Goal: Information Seeking & Learning: Learn about a topic

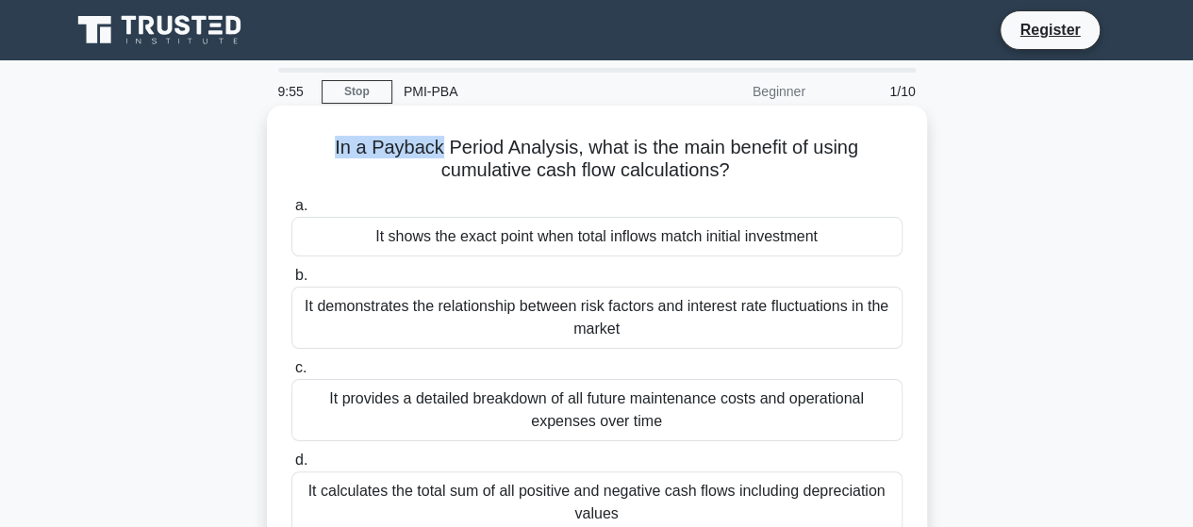
drag, startPoint x: 330, startPoint y: 147, endPoint x: 436, endPoint y: 152, distance: 105.7
click at [436, 152] on h5 "In a Payback Period Analysis, what is the main benefit of using cumulative cash…" at bounding box center [597, 159] width 615 height 47
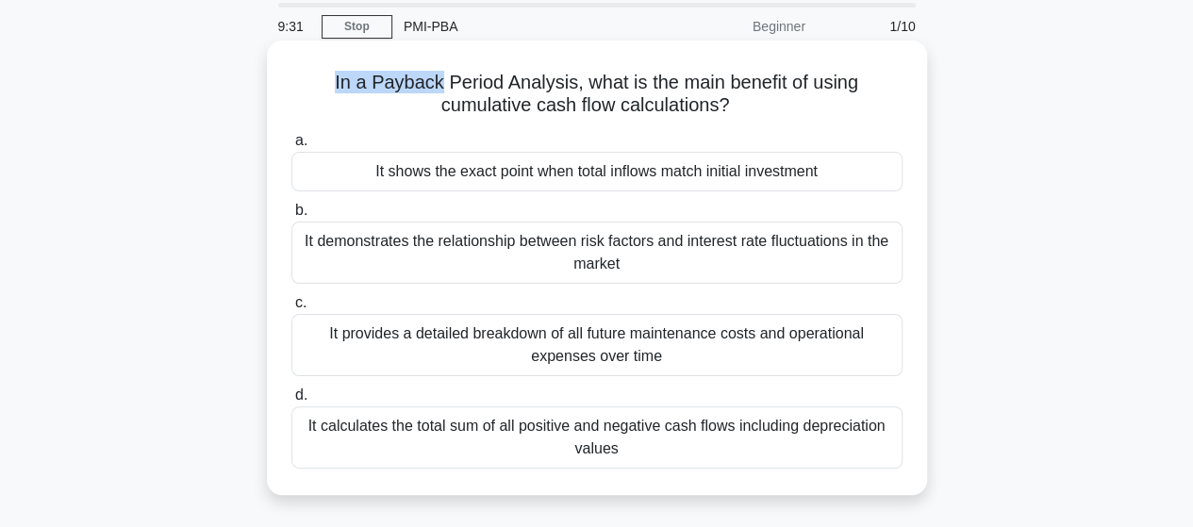
scroll to position [75, 0]
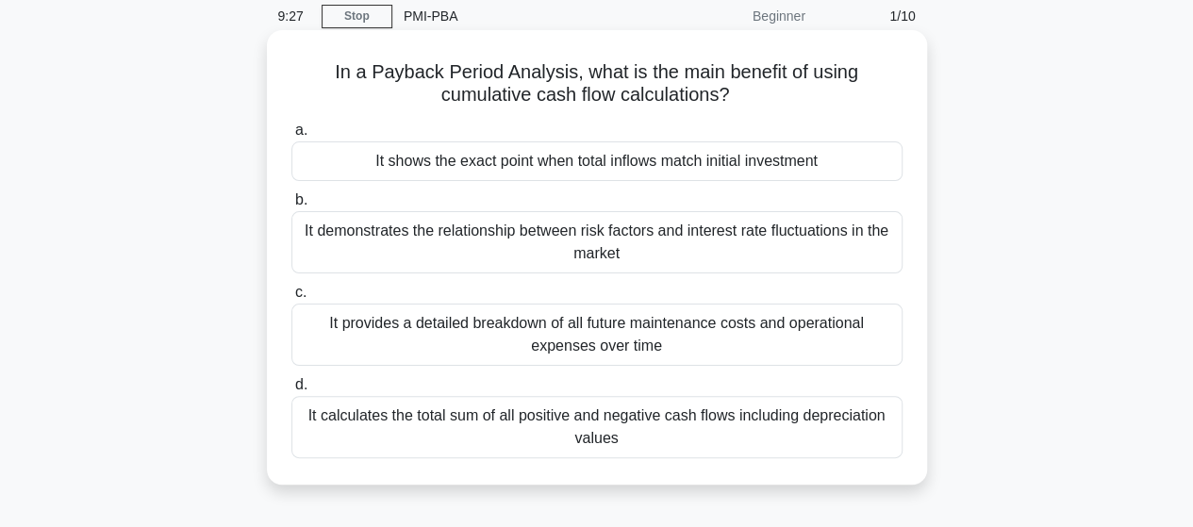
click at [673, 425] on div "It calculates the total sum of all positive and negative cash flows including d…" at bounding box center [596, 427] width 611 height 62
click at [291, 391] on input "d. It calculates the total sum of all positive and negative cash flows includin…" at bounding box center [291, 385] width 0 height 12
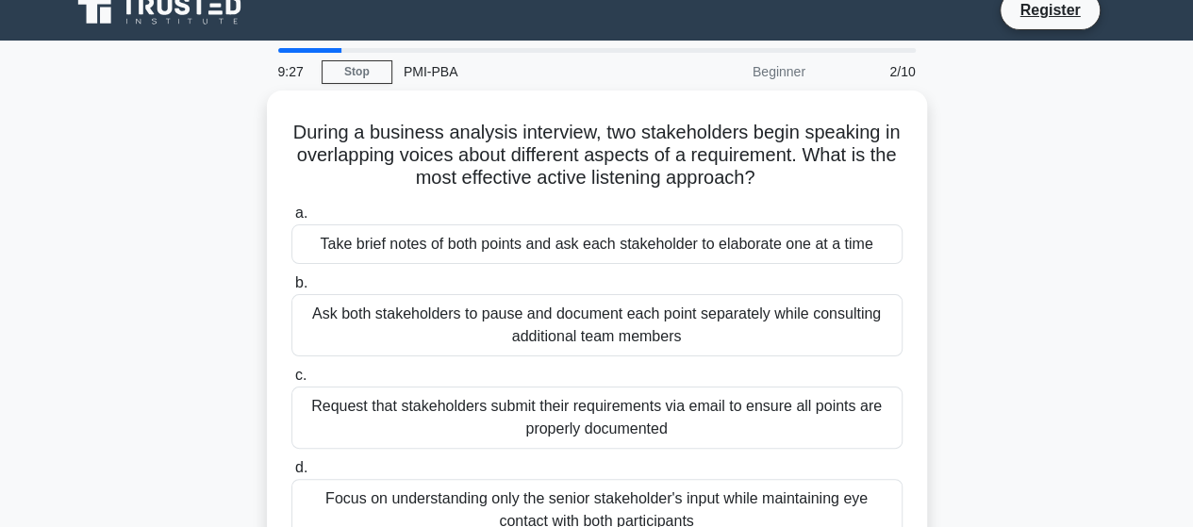
scroll to position [0, 0]
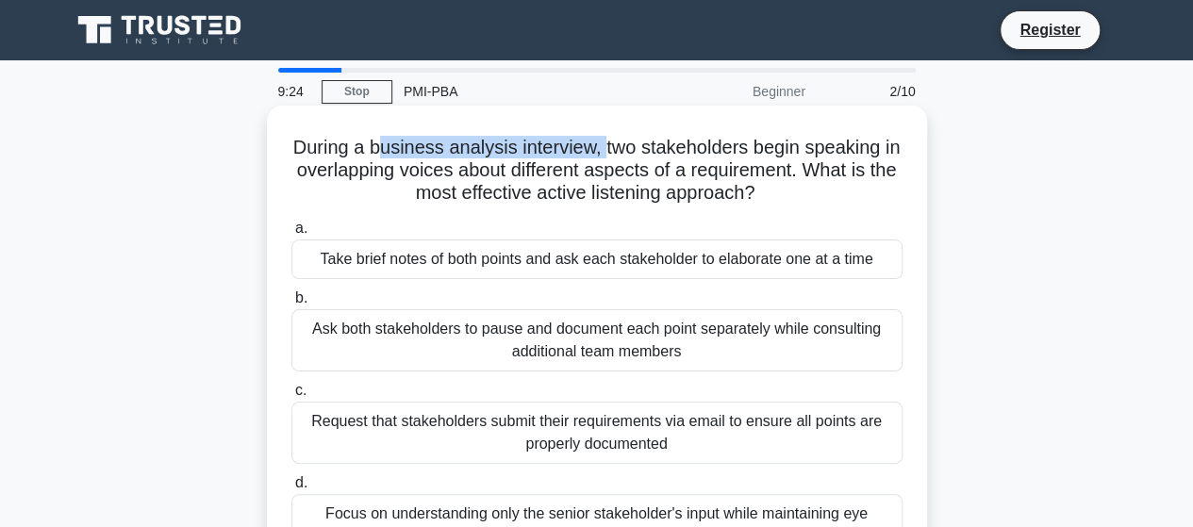
drag, startPoint x: 385, startPoint y: 151, endPoint x: 612, endPoint y: 156, distance: 227.4
click at [612, 156] on h5 "During a business analysis interview, two stakeholders begin speaking in overla…" at bounding box center [597, 171] width 615 height 70
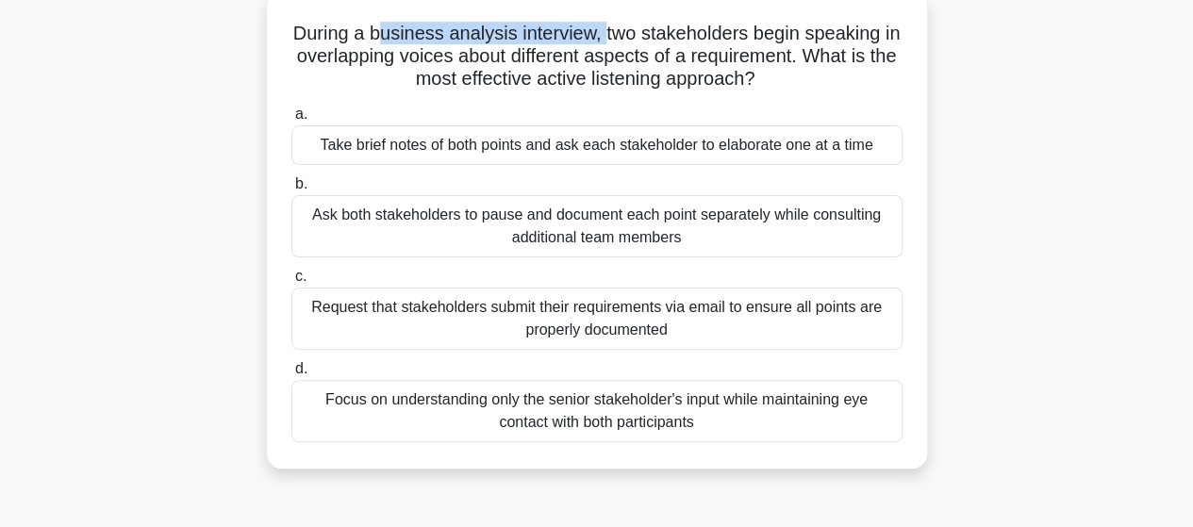
scroll to position [112, 0]
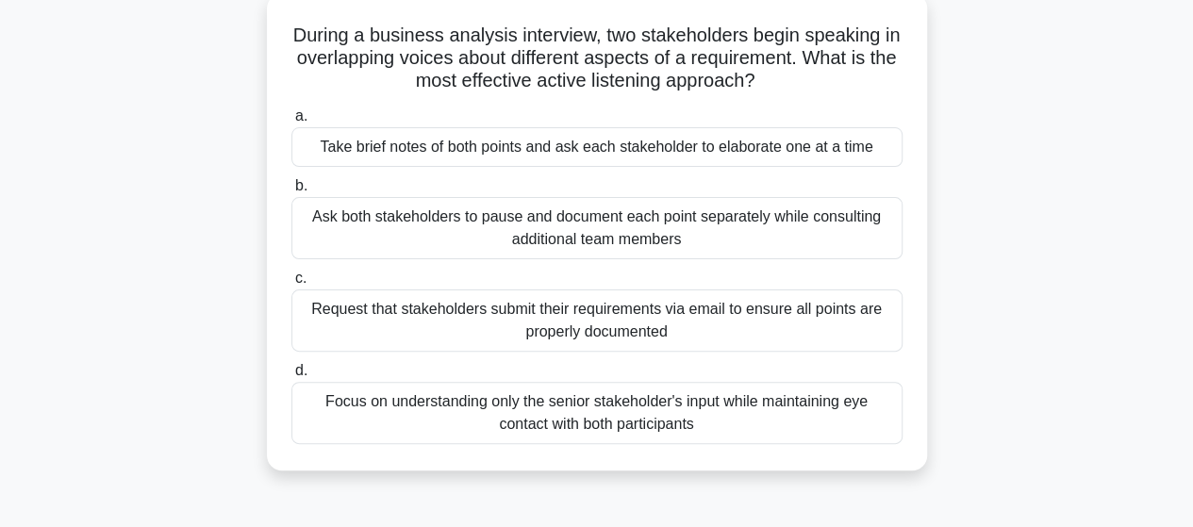
click at [638, 148] on div "Take brief notes of both points and ask each stakeholder to elaborate one at a …" at bounding box center [596, 147] width 611 height 40
click at [291, 123] on input "a. Take brief notes of both points and ask each stakeholder to elaborate one at…" at bounding box center [291, 116] width 0 height 12
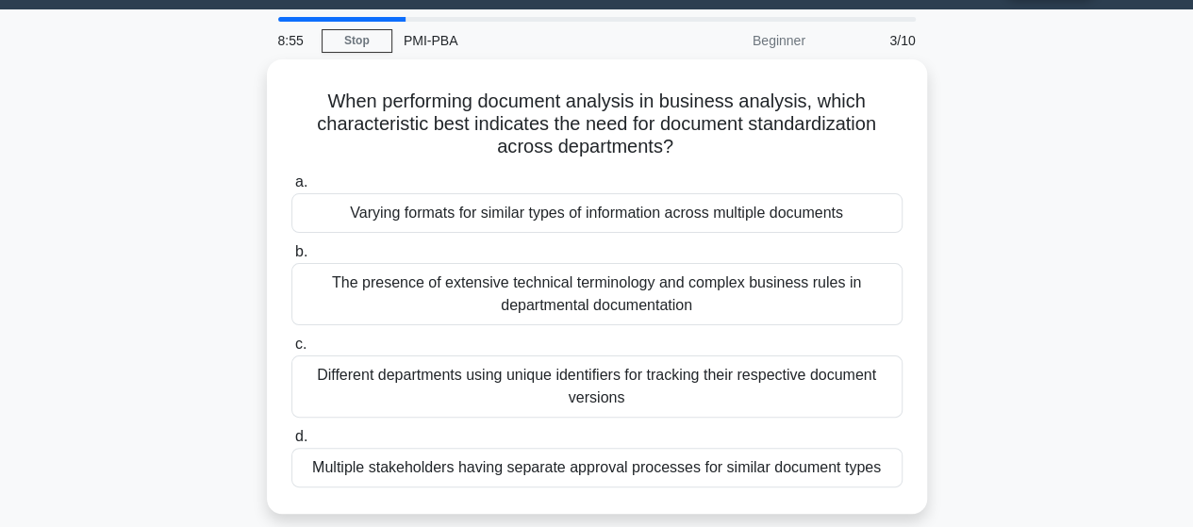
scroll to position [0, 0]
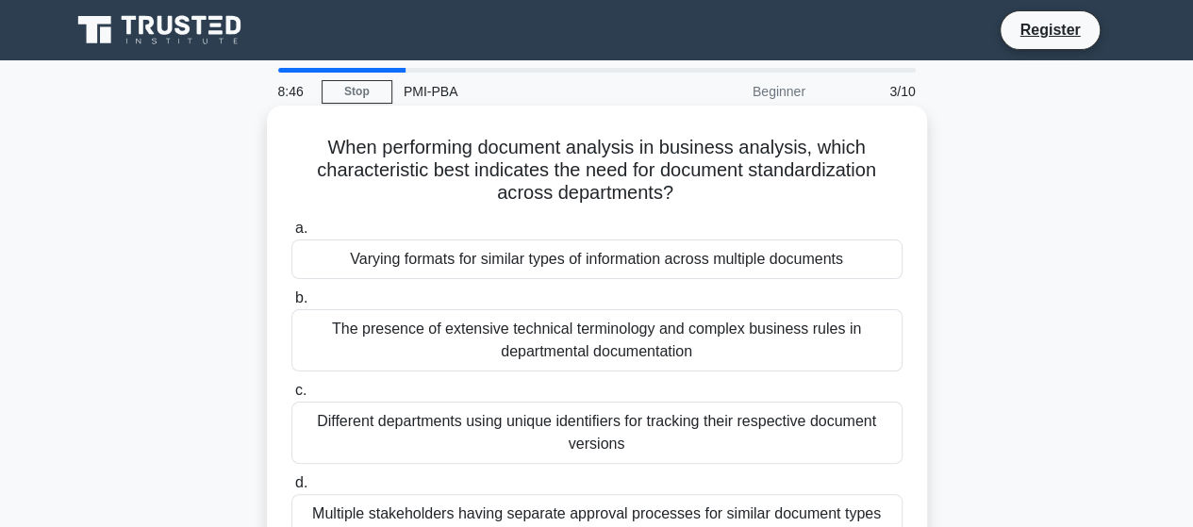
click at [490, 193] on h5 "When performing document analysis in business analysis, which characteristic be…" at bounding box center [597, 171] width 615 height 70
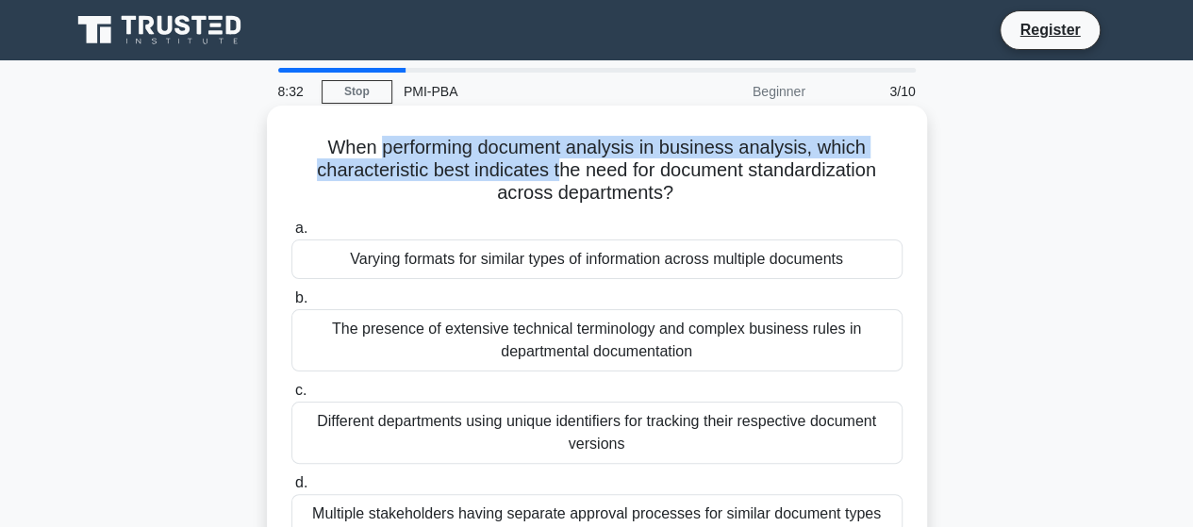
drag, startPoint x: 377, startPoint y: 158, endPoint x: 553, endPoint y: 174, distance: 176.2
click at [553, 174] on h5 "When performing document analysis in business analysis, which characteristic be…" at bounding box center [597, 171] width 615 height 70
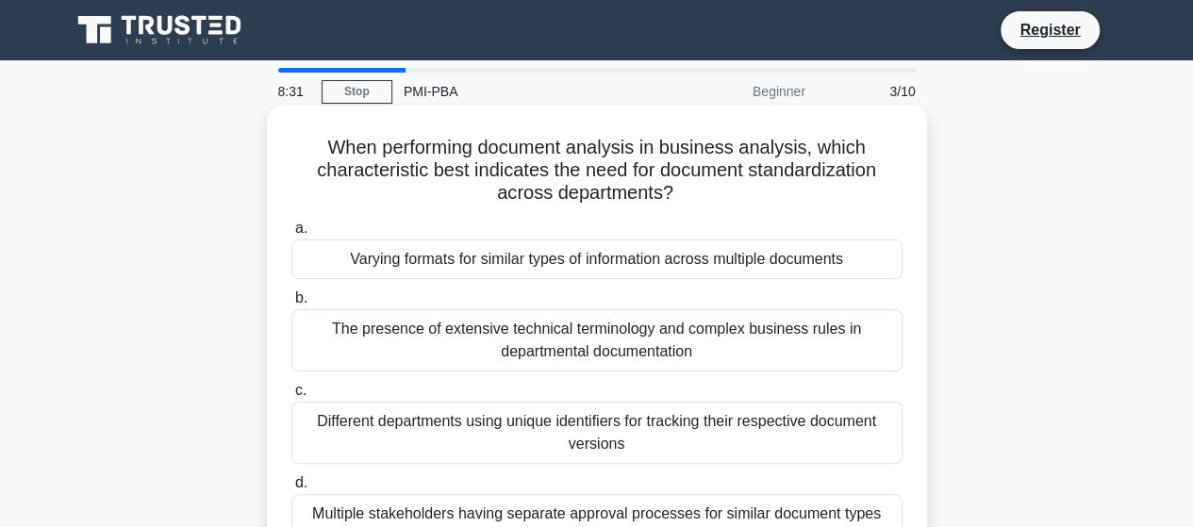
click at [664, 195] on h5 "When performing document analysis in business analysis, which characteristic be…" at bounding box center [597, 171] width 615 height 70
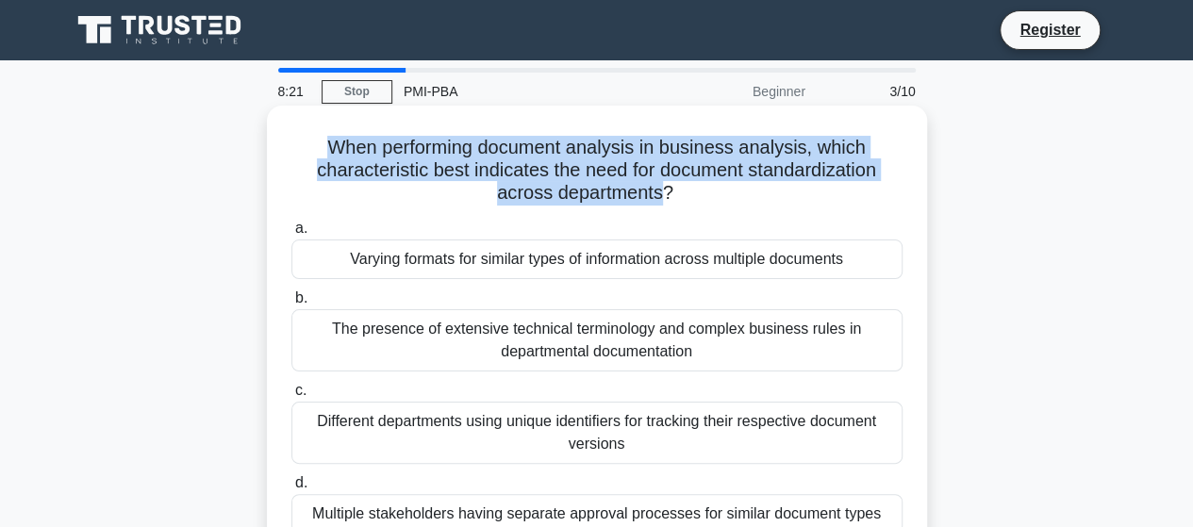
drag, startPoint x: 662, startPoint y: 193, endPoint x: 319, endPoint y: 154, distance: 345.6
click at [319, 154] on h5 "When performing document analysis in business analysis, which characteristic be…" at bounding box center [597, 171] width 615 height 70
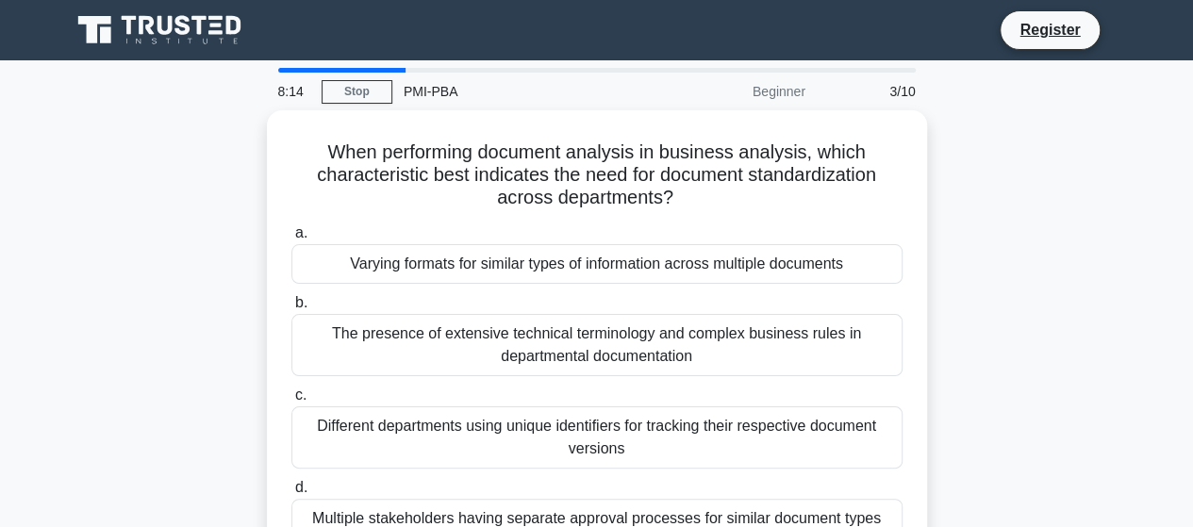
click at [944, 201] on div "When performing document analysis in business analysis, which characteristic be…" at bounding box center [596, 348] width 1075 height 477
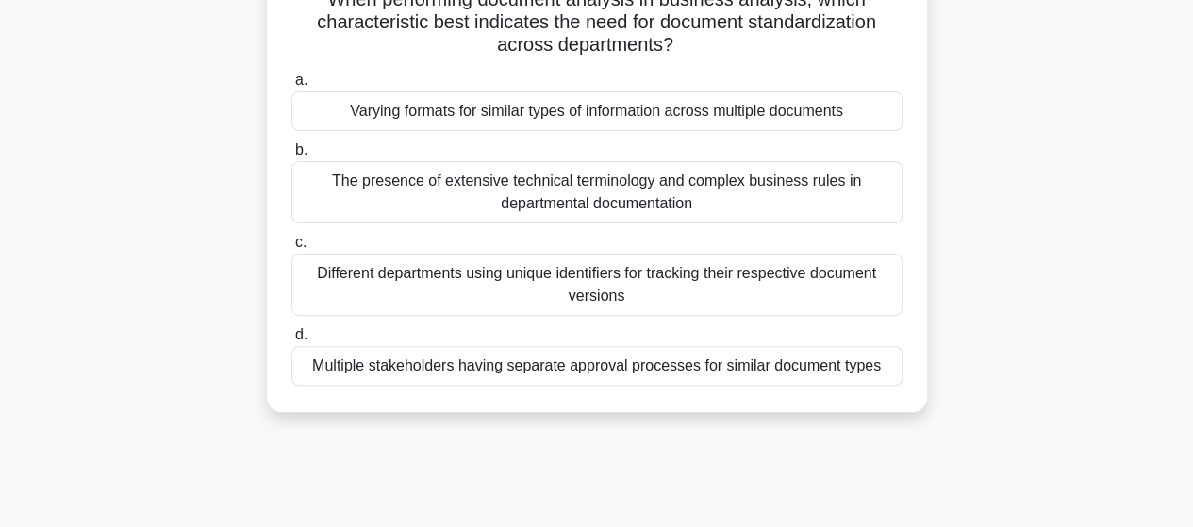
scroll to position [65, 0]
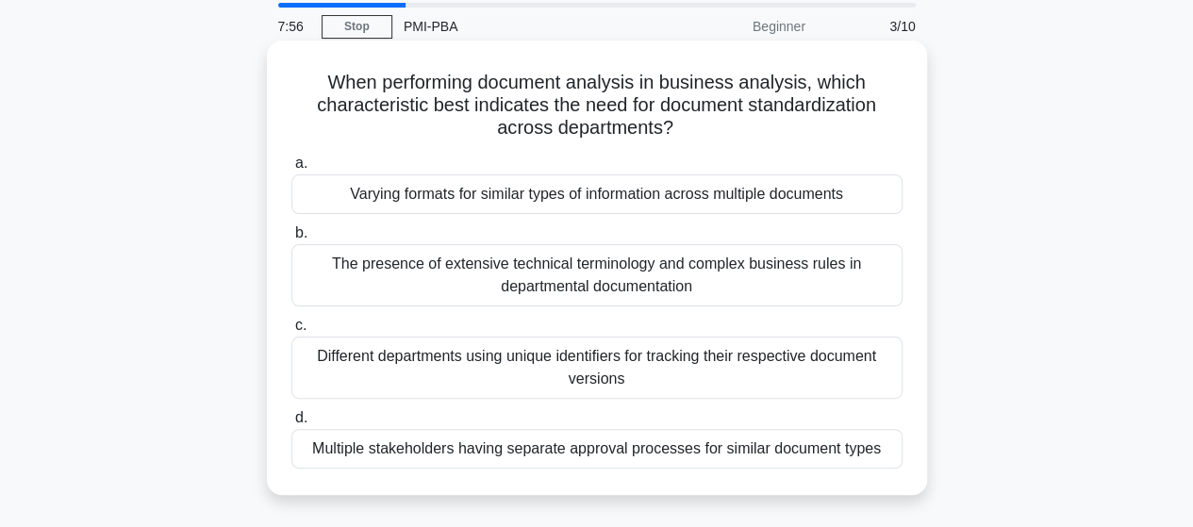
click at [575, 202] on div "Varying formats for similar types of information across multiple documents" at bounding box center [596, 194] width 611 height 40
click at [291, 170] on input "a. Varying formats for similar types of information across multiple documents" at bounding box center [291, 164] width 0 height 12
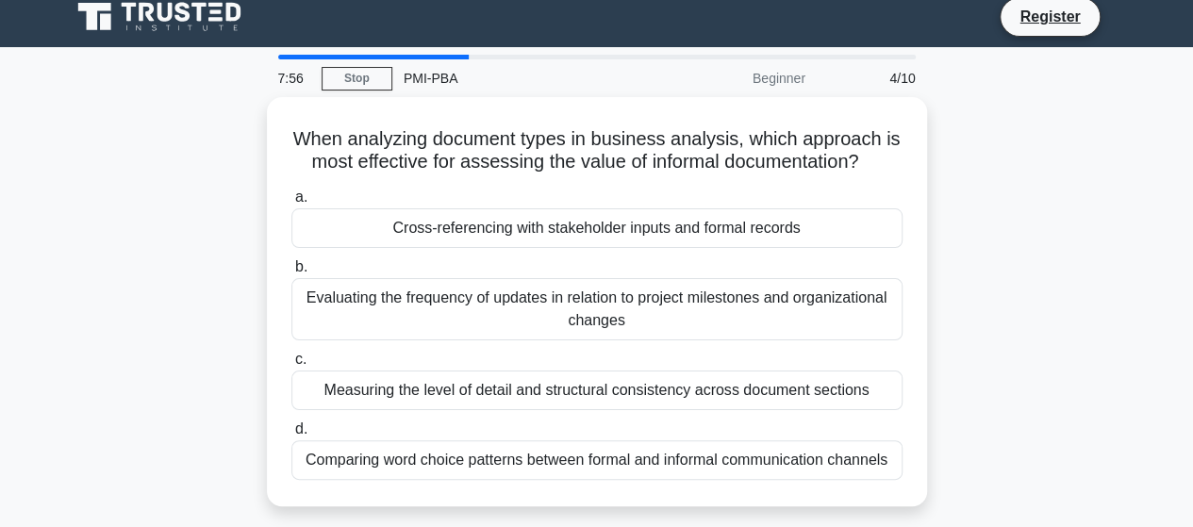
scroll to position [0, 0]
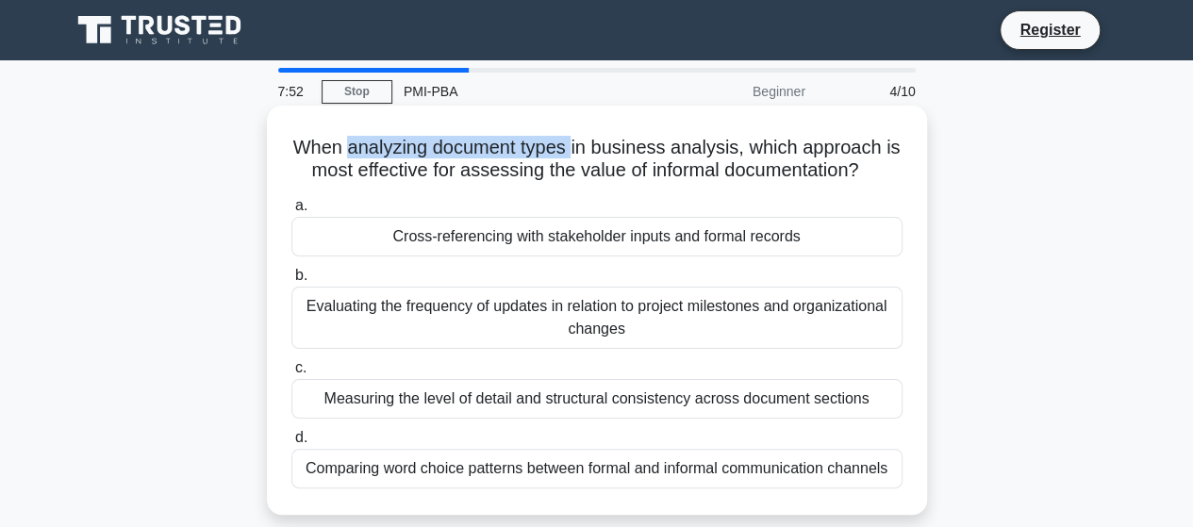
drag, startPoint x: 346, startPoint y: 159, endPoint x: 573, endPoint y: 141, distance: 228.1
click at [573, 141] on h5 "When analyzing document types in business analysis, which approach is most effe…" at bounding box center [597, 159] width 615 height 47
drag, startPoint x: 876, startPoint y: 171, endPoint x: 462, endPoint y: 178, distance: 414.1
click at [462, 178] on h5 "When analyzing document types in business analysis, which approach is most effe…" at bounding box center [597, 159] width 615 height 47
click at [659, 332] on div "Evaluating the frequency of updates in relation to project milestones and organ…" at bounding box center [596, 318] width 611 height 62
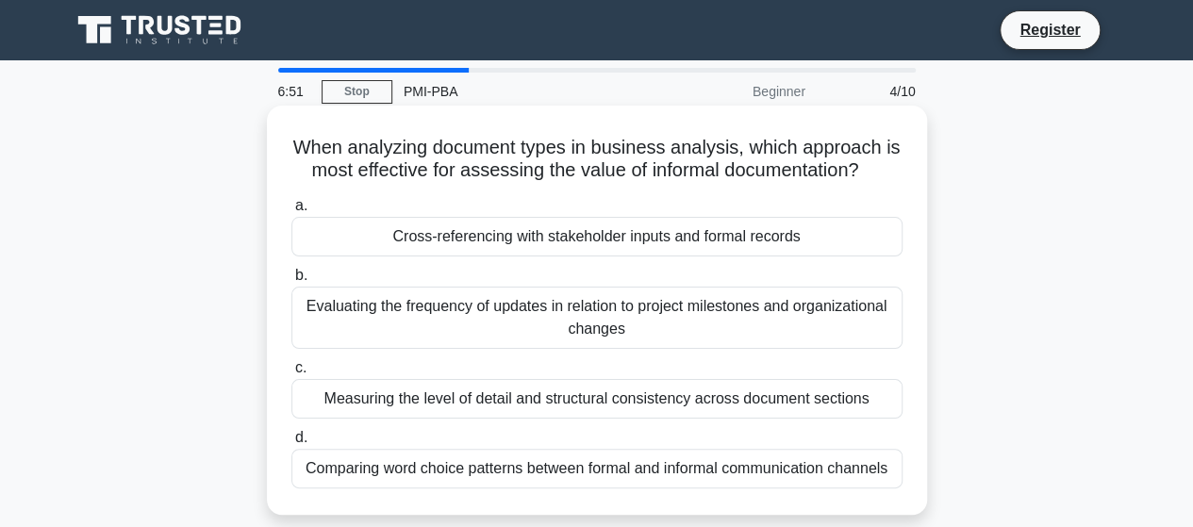
click at [291, 282] on input "b. Evaluating the frequency of updates in relation to project milestones and or…" at bounding box center [291, 276] width 0 height 12
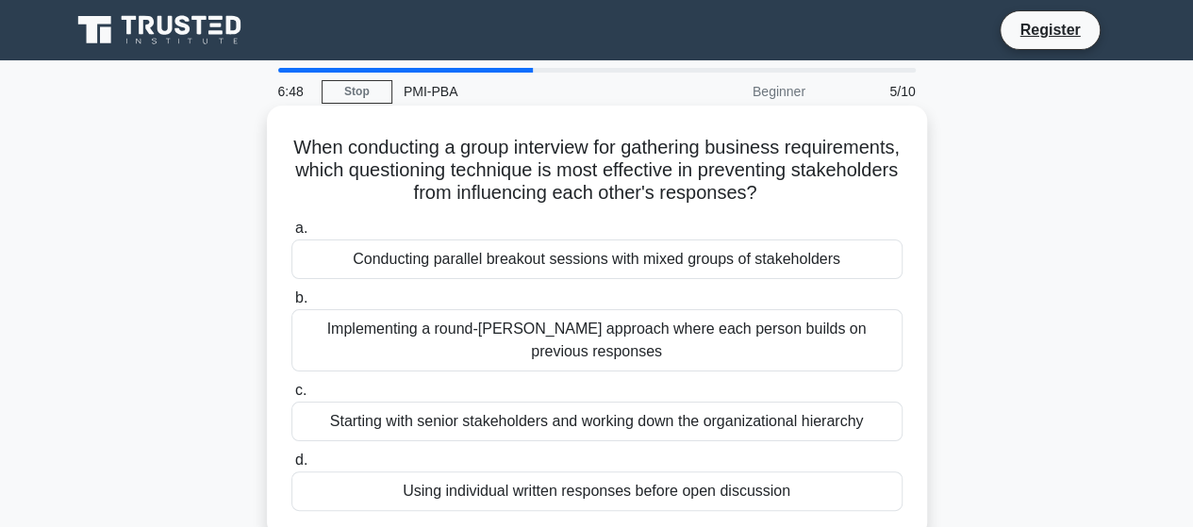
scroll to position [1, 0]
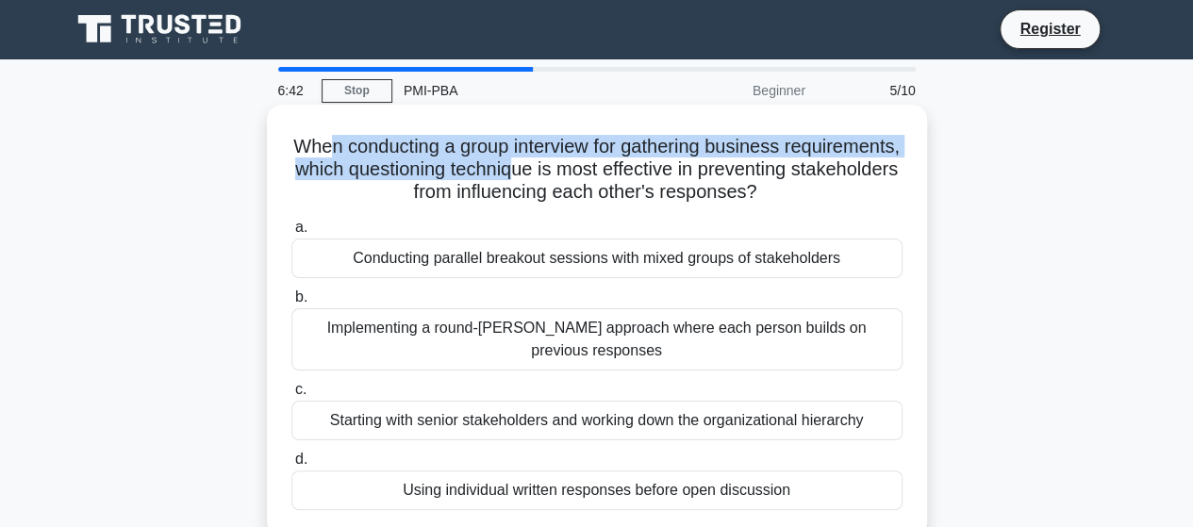
drag, startPoint x: 382, startPoint y: 146, endPoint x: 683, endPoint y: 174, distance: 302.2
click at [683, 174] on h5 "When conducting a group interview for gathering business requirements, which qu…" at bounding box center [597, 170] width 615 height 70
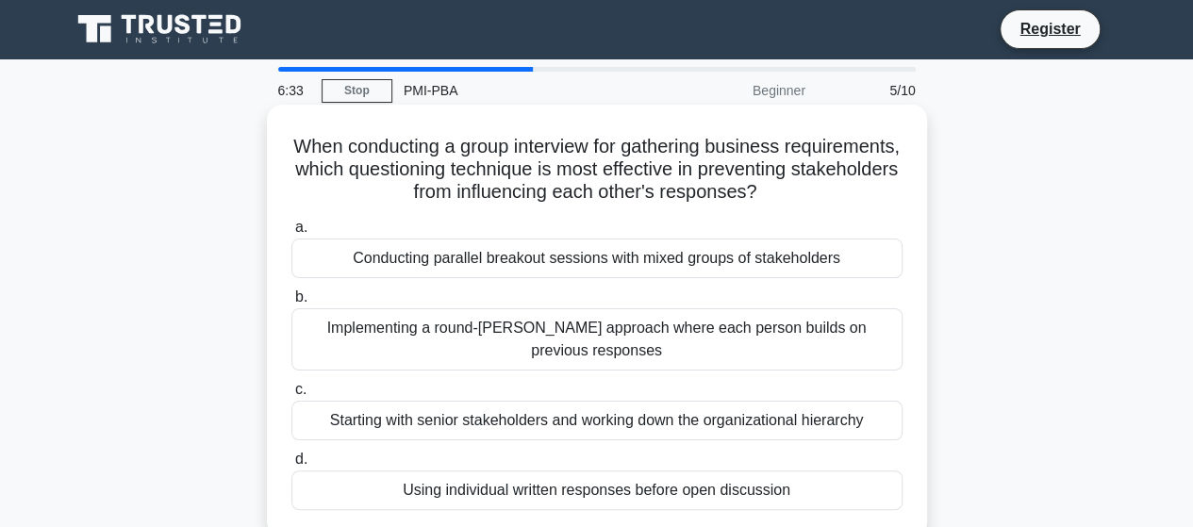
click at [504, 216] on div "a. Conducting parallel breakout sessions with mixed groups of stakeholders b. I…" at bounding box center [597, 363] width 634 height 302
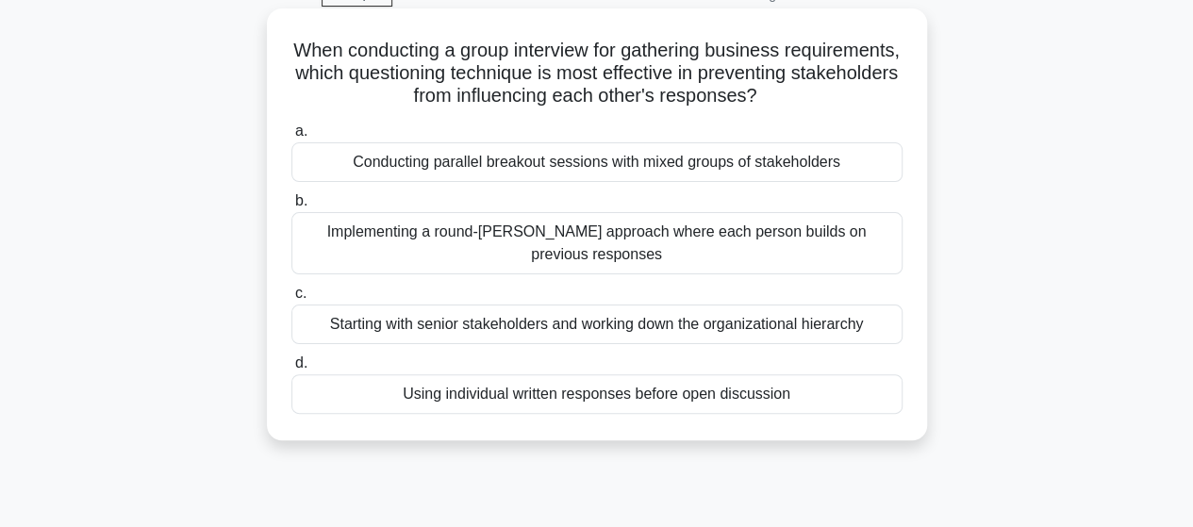
scroll to position [98, 0]
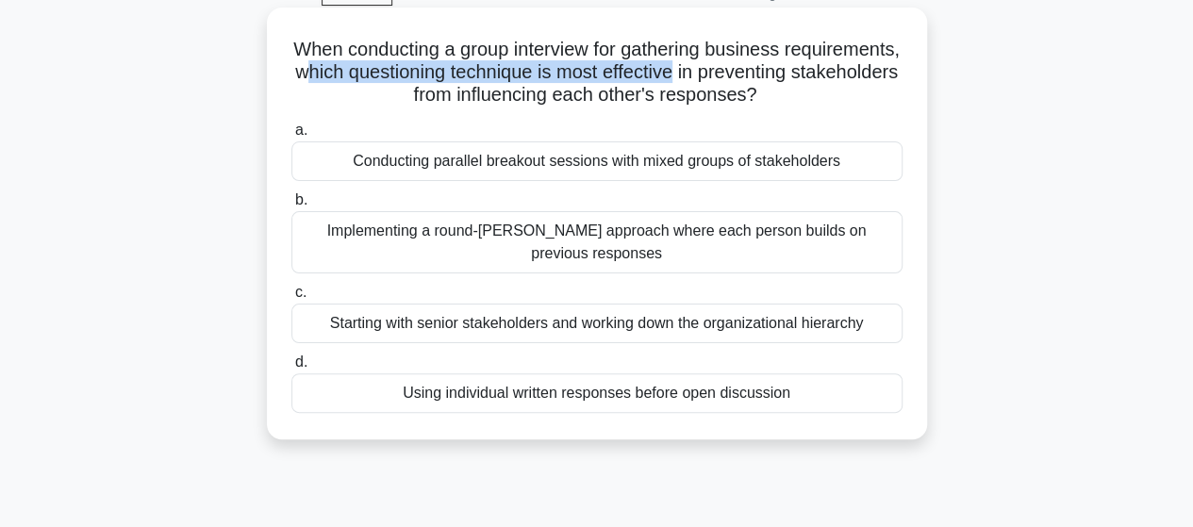
drag, startPoint x: 458, startPoint y: 74, endPoint x: 838, endPoint y: 71, distance: 380.1
click at [838, 71] on h5 "When conducting a group interview for gathering business requirements, which qu…" at bounding box center [597, 73] width 615 height 70
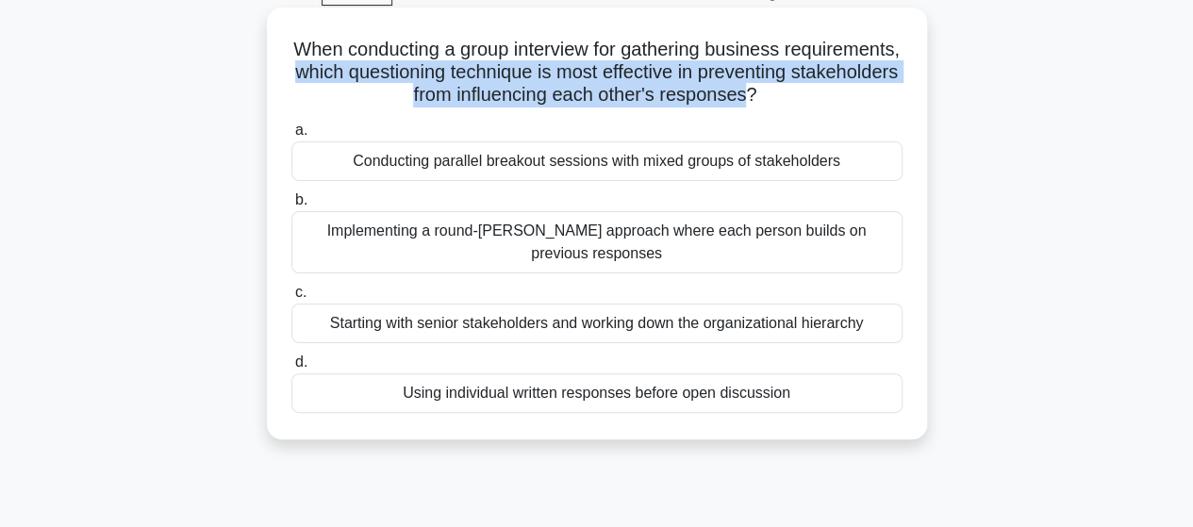
drag, startPoint x: 853, startPoint y: 93, endPoint x: 447, endPoint y: 71, distance: 406.2
click at [447, 71] on h5 "When conducting a group interview for gathering business requirements, which qu…" at bounding box center [597, 73] width 615 height 70
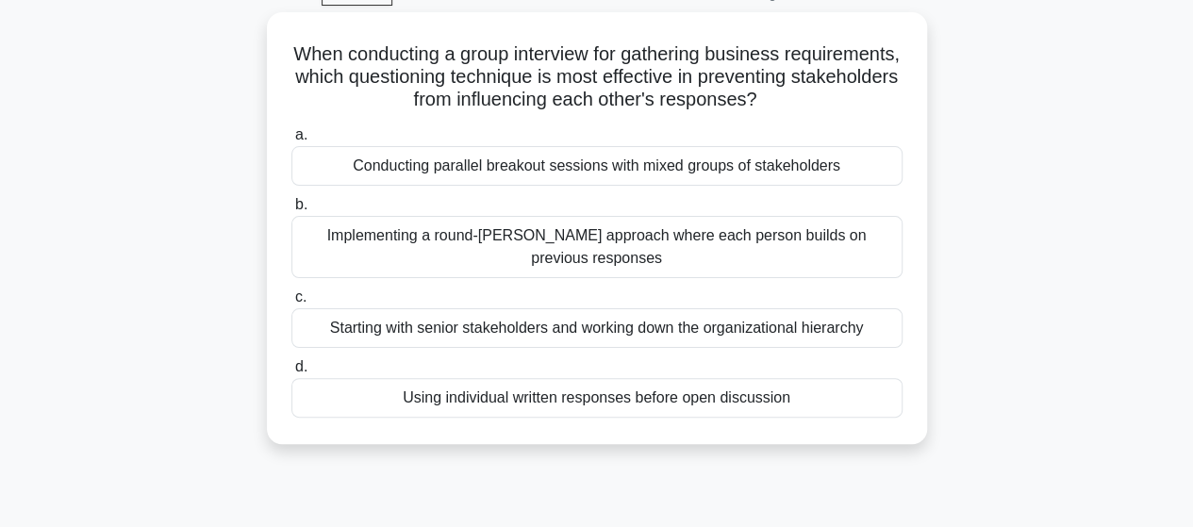
click at [981, 213] on div "When conducting a group interview for gathering business requirements, which qu…" at bounding box center [596, 239] width 1075 height 455
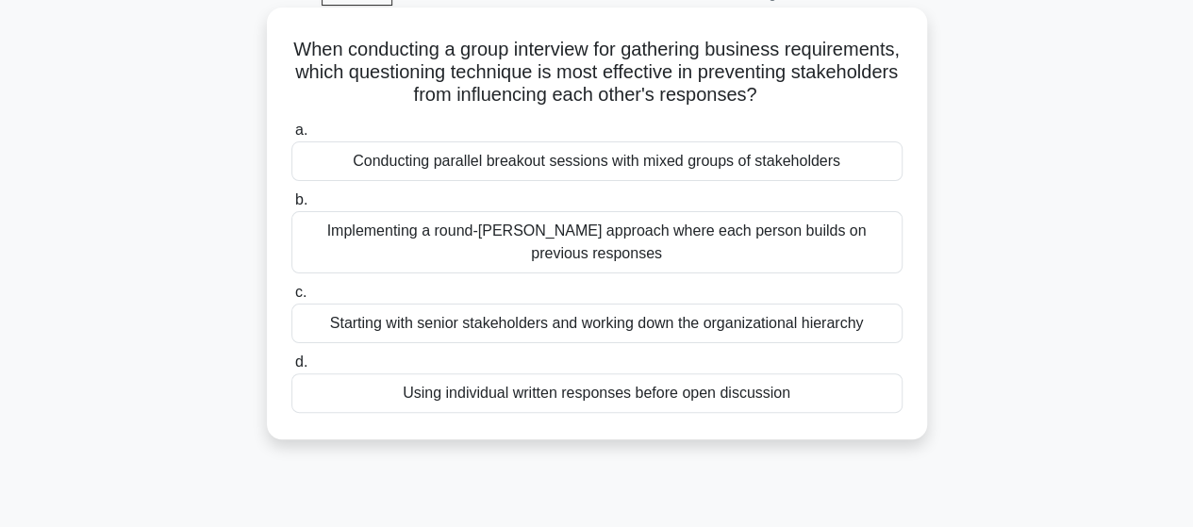
click at [527, 166] on div "Conducting parallel breakout sessions with mixed groups of stakeholders" at bounding box center [596, 161] width 611 height 40
click at [291, 137] on input "a. Conducting parallel breakout sessions with mixed groups of stakeholders" at bounding box center [291, 130] width 0 height 12
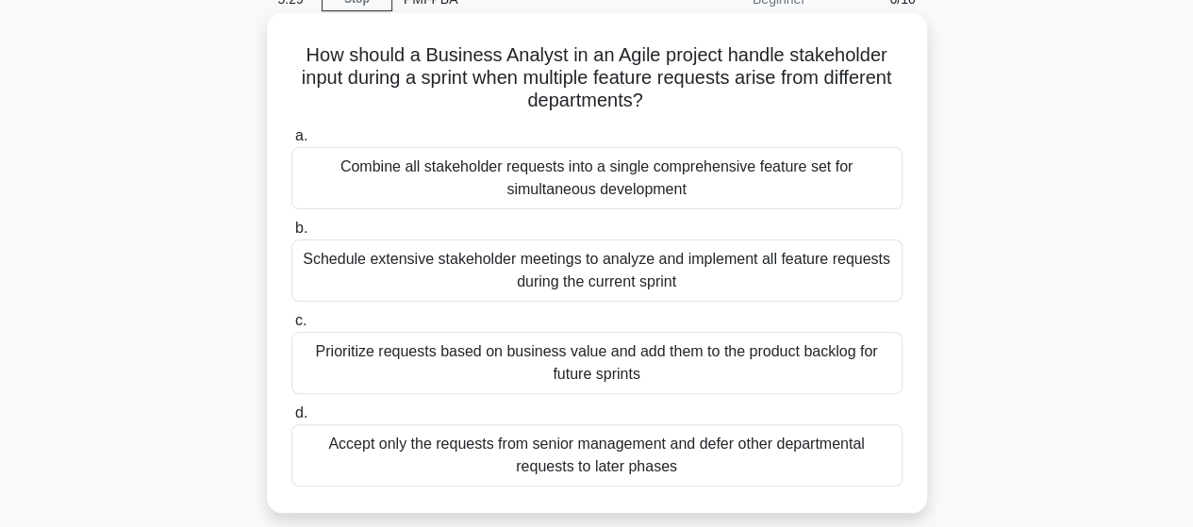
scroll to position [0, 0]
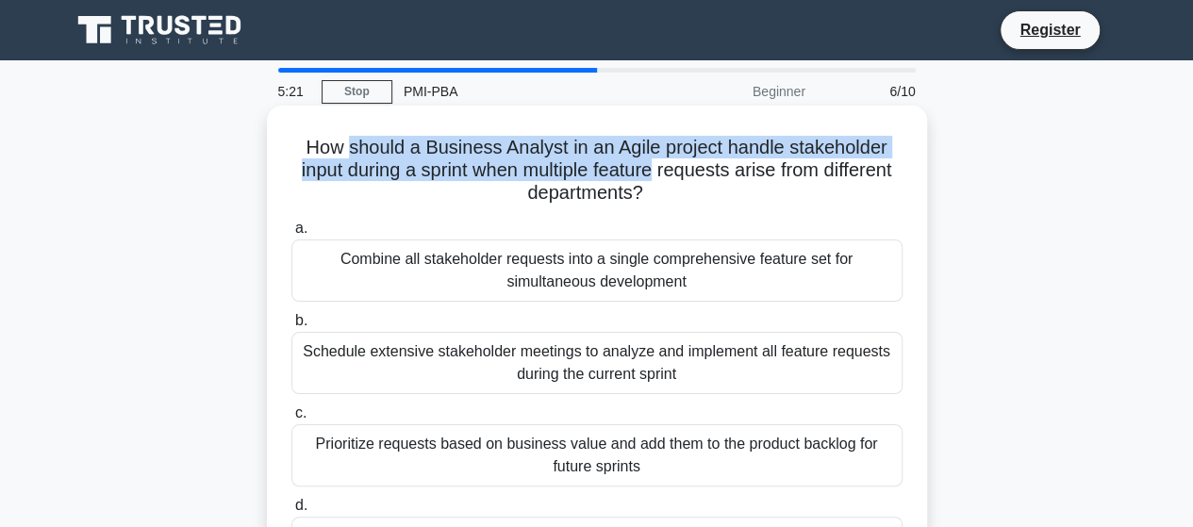
drag, startPoint x: 345, startPoint y: 149, endPoint x: 698, endPoint y: 173, distance: 353.5
click at [698, 173] on h5 "How should a Business Analyst in an Agile project handle stakeholder input duri…" at bounding box center [597, 171] width 615 height 70
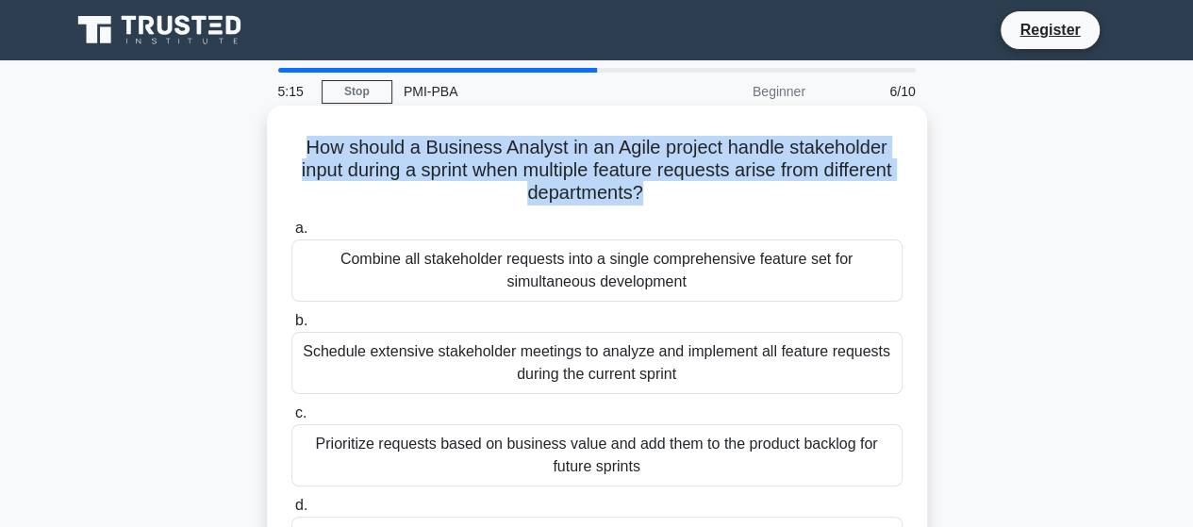
drag, startPoint x: 677, startPoint y: 195, endPoint x: 310, endPoint y: 149, distance: 369.8
click at [310, 149] on h5 "How should a Business Analyst in an Agile project handle stakeholder input duri…" at bounding box center [597, 171] width 615 height 70
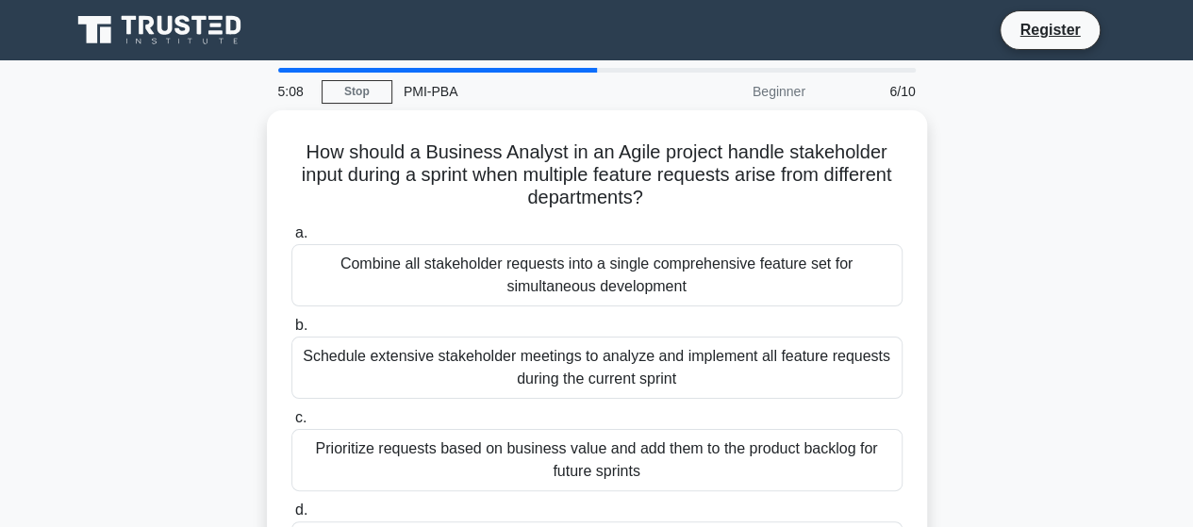
click at [988, 237] on div "How should a Business Analyst in an Agile project handle stakeholder input duri…" at bounding box center [596, 371] width 1075 height 523
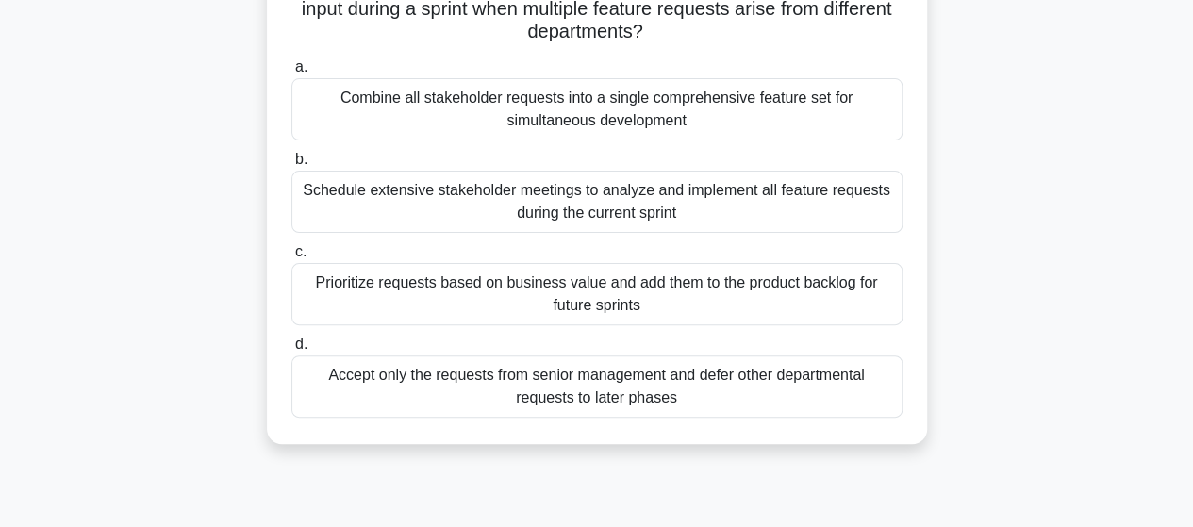
scroll to position [162, 0]
click at [615, 297] on div "Prioritize requests based on business value and add them to the product backlog…" at bounding box center [596, 293] width 611 height 62
click at [291, 257] on input "c. Prioritize requests based on business value and add them to the product back…" at bounding box center [291, 251] width 0 height 12
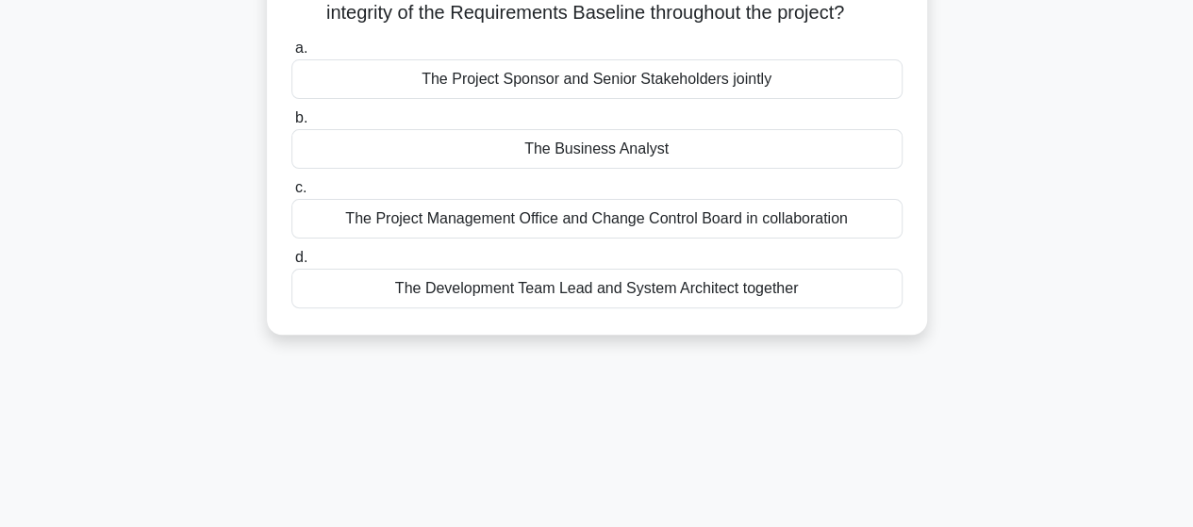
scroll to position [0, 0]
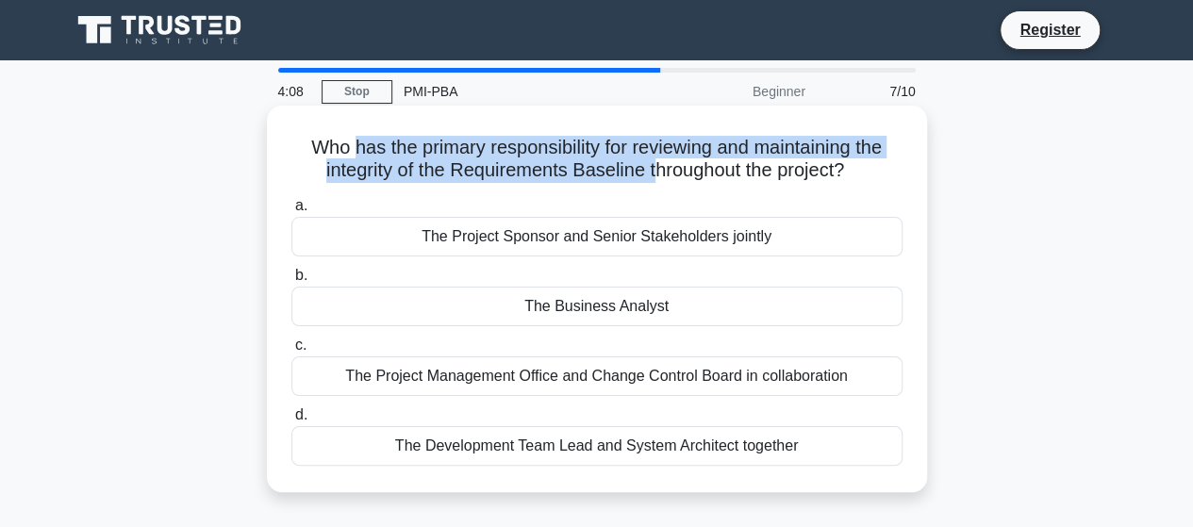
drag, startPoint x: 345, startPoint y: 146, endPoint x: 655, endPoint y: 169, distance: 310.2
click at [655, 169] on h5 "Who has the primary responsibility for reviewing and maintaining the integrity …" at bounding box center [597, 159] width 615 height 47
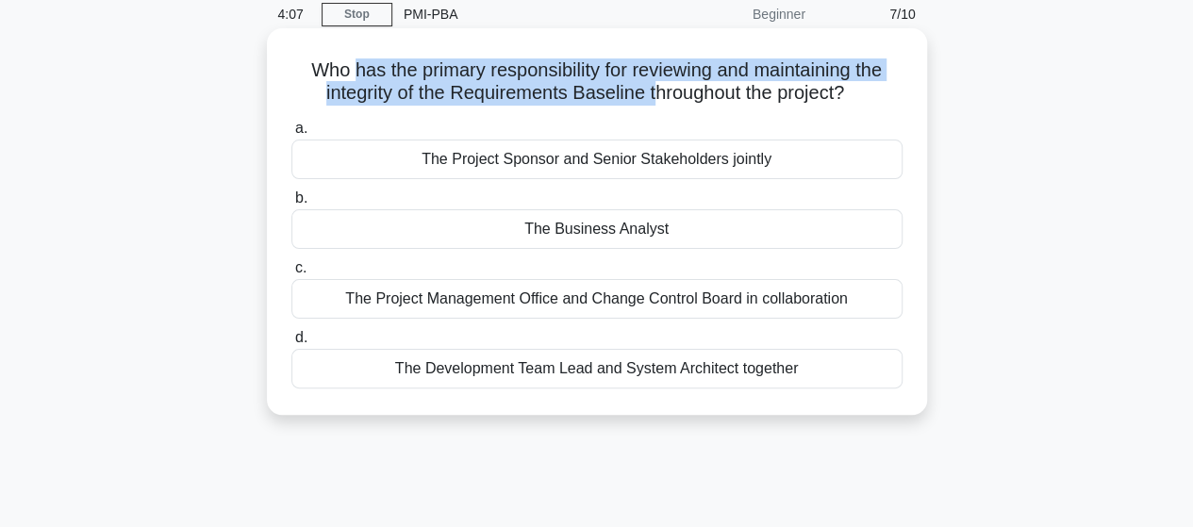
scroll to position [78, 0]
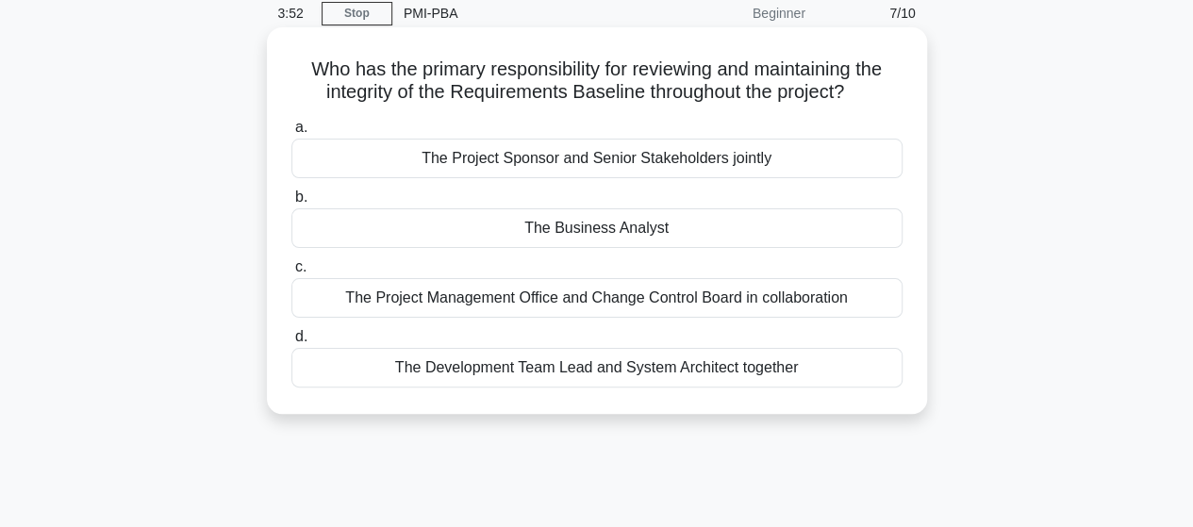
click at [528, 233] on div "The Business Analyst" at bounding box center [596, 228] width 611 height 40
click at [291, 204] on input "b. The Business Analyst" at bounding box center [291, 197] width 0 height 12
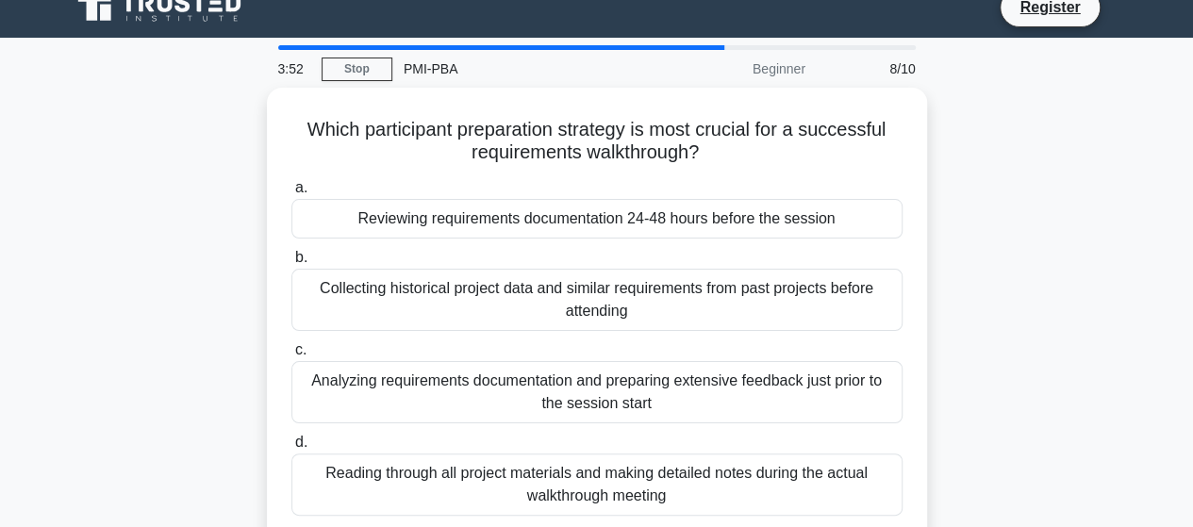
scroll to position [0, 0]
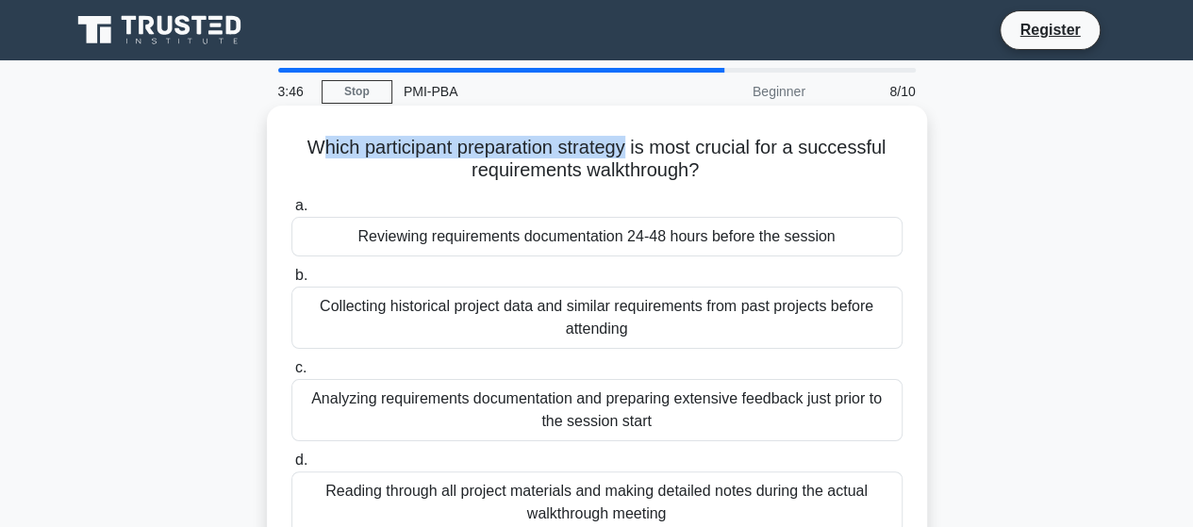
drag, startPoint x: 310, startPoint y: 148, endPoint x: 630, endPoint y: 152, distance: 319.8
click at [630, 152] on h5 "Which participant preparation strategy is most crucial for a successful require…" at bounding box center [597, 159] width 615 height 47
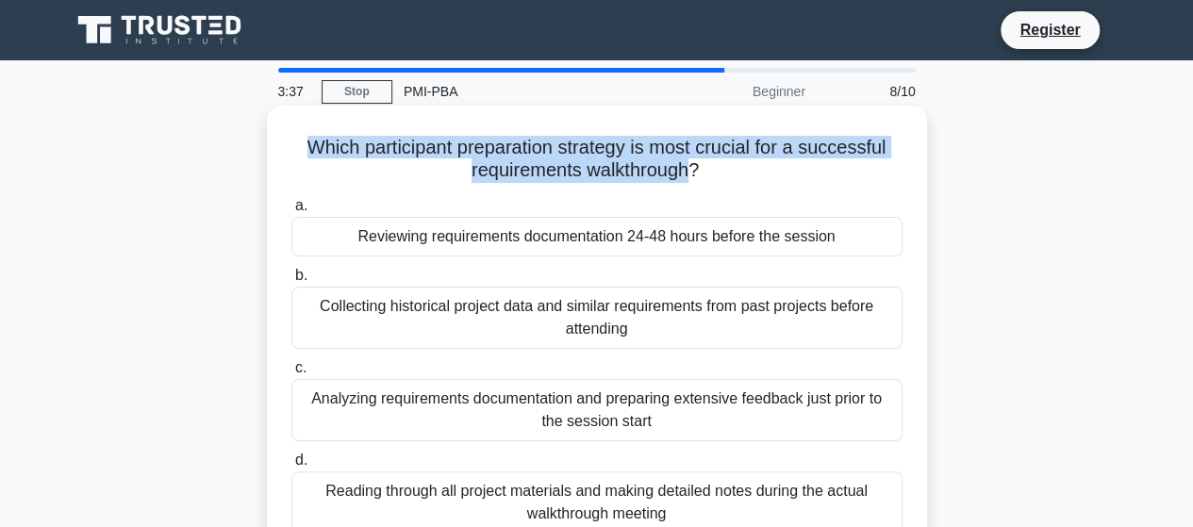
drag, startPoint x: 694, startPoint y: 173, endPoint x: 298, endPoint y: 144, distance: 397.1
click at [298, 144] on h5 "Which participant preparation strategy is most crucial for a successful require…" at bounding box center [597, 159] width 615 height 47
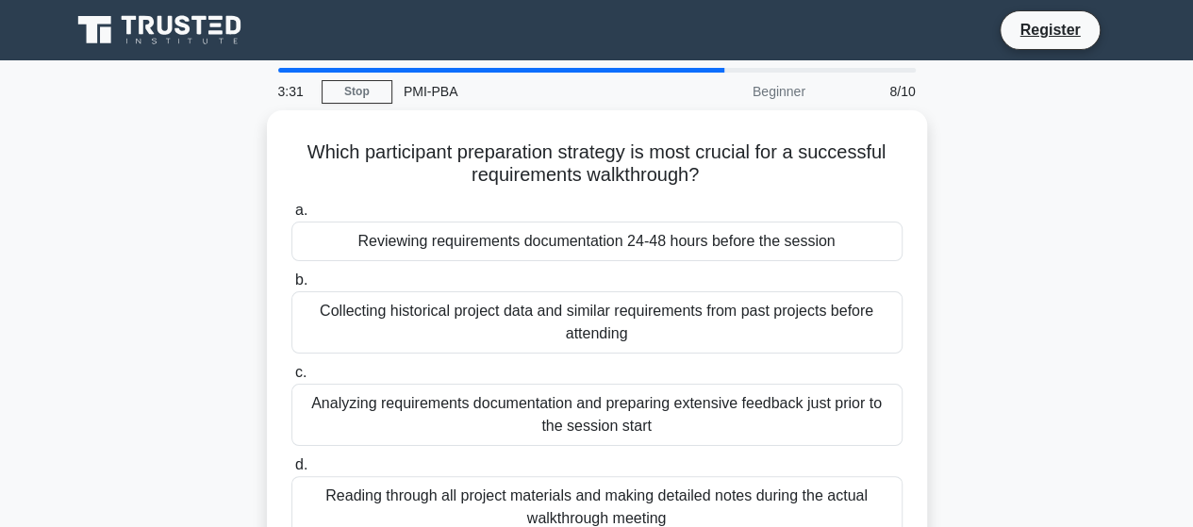
click at [988, 171] on div "Which participant preparation strategy is most crucial for a successful require…" at bounding box center [596, 348] width 1075 height 477
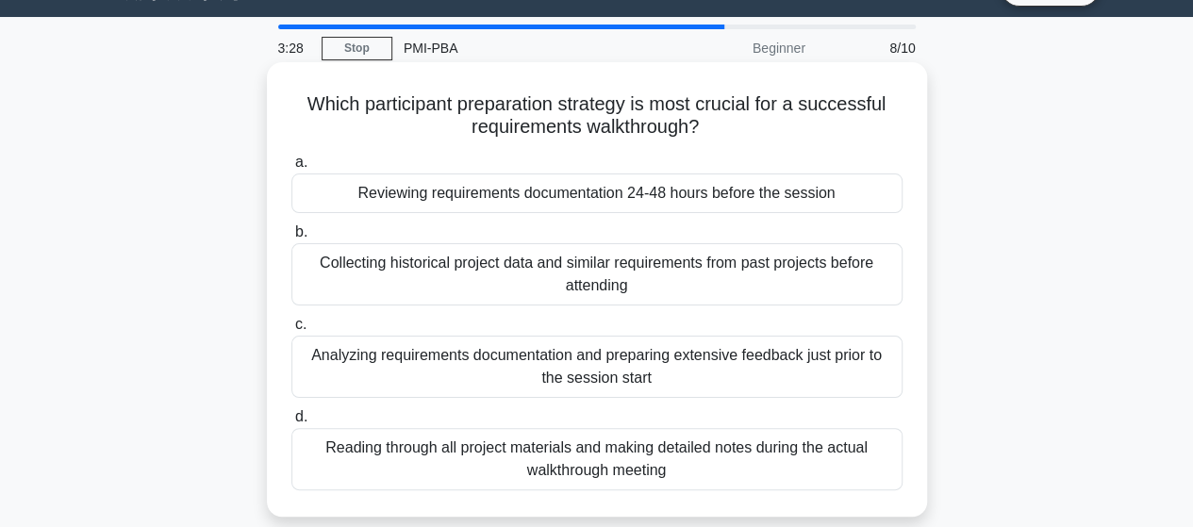
scroll to position [84, 0]
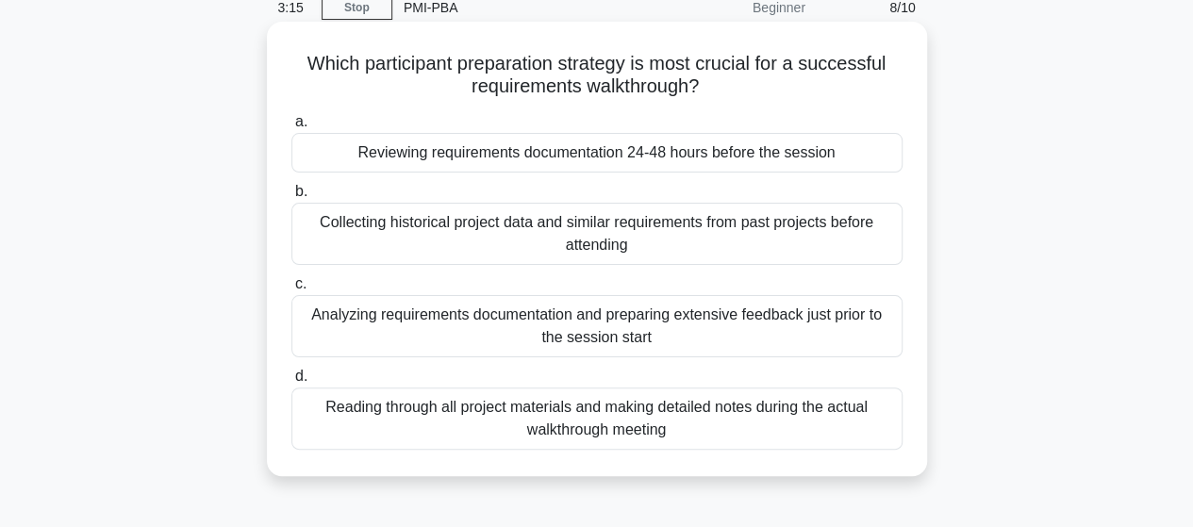
click at [675, 165] on div "Reviewing requirements documentation 24-48 hours before the session" at bounding box center [596, 153] width 611 height 40
click at [291, 128] on input "a. Reviewing requirements documentation 24-48 hours before the session" at bounding box center [291, 122] width 0 height 12
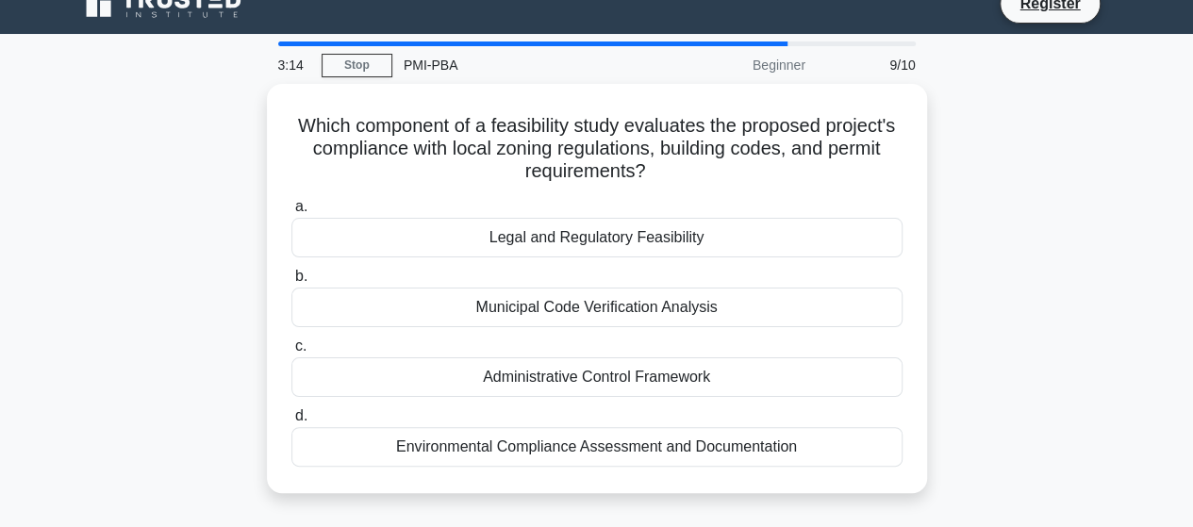
scroll to position [0, 0]
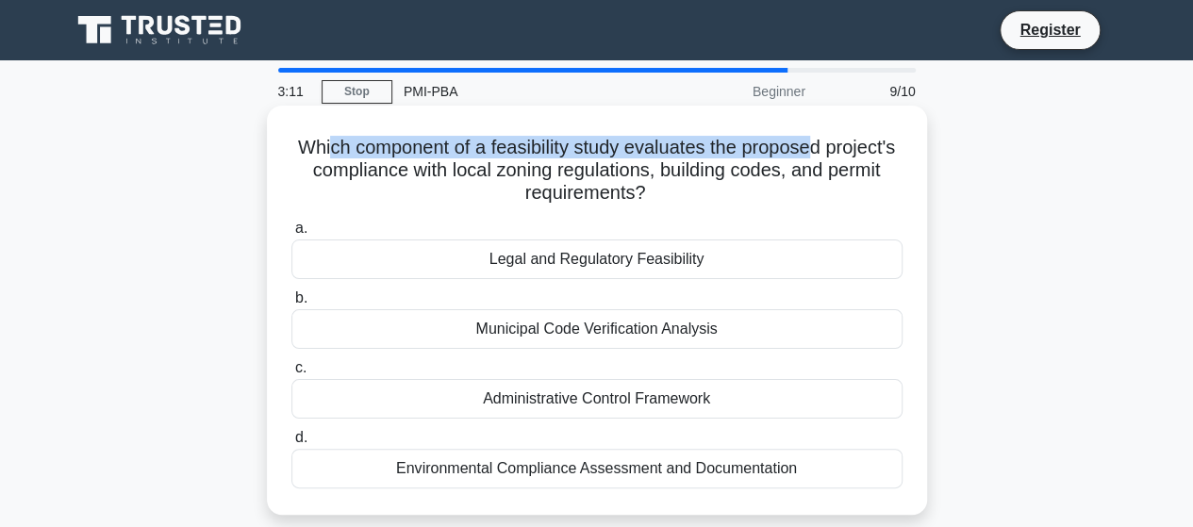
drag, startPoint x: 364, startPoint y: 154, endPoint x: 868, endPoint y: 147, distance: 503.7
click at [868, 147] on h5 "Which component of a feasibility study evaluates the proposed project's complia…" at bounding box center [597, 171] width 615 height 70
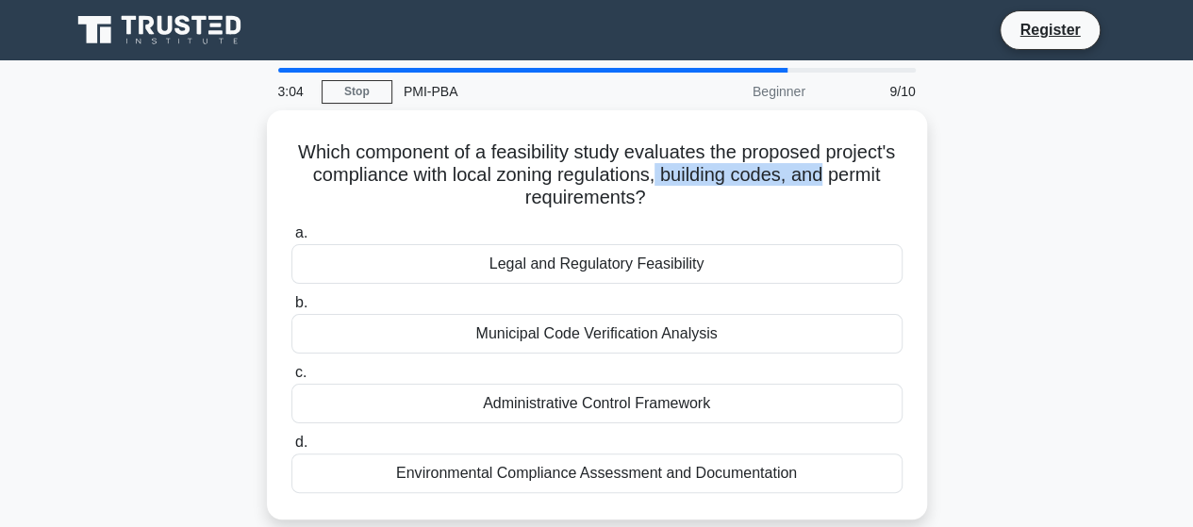
drag, startPoint x: 725, startPoint y: 174, endPoint x: 971, endPoint y: 169, distance: 246.2
click at [971, 169] on div "Which component of a feasibility study evaluates the proposed project's complia…" at bounding box center [596, 326] width 1075 height 432
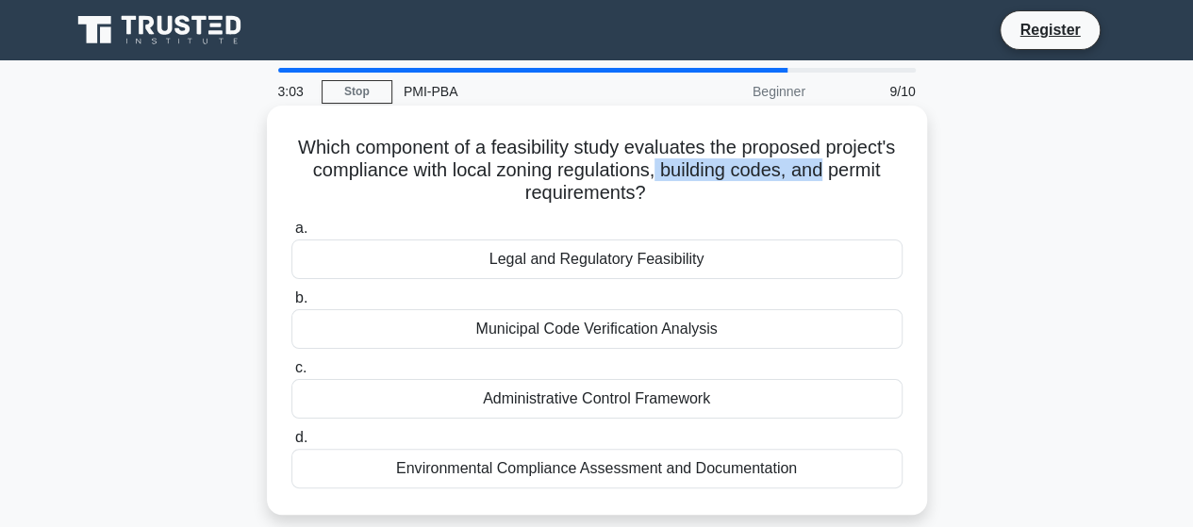
click at [836, 169] on h5 "Which component of a feasibility study evaluates the proposed project's complia…" at bounding box center [597, 171] width 615 height 70
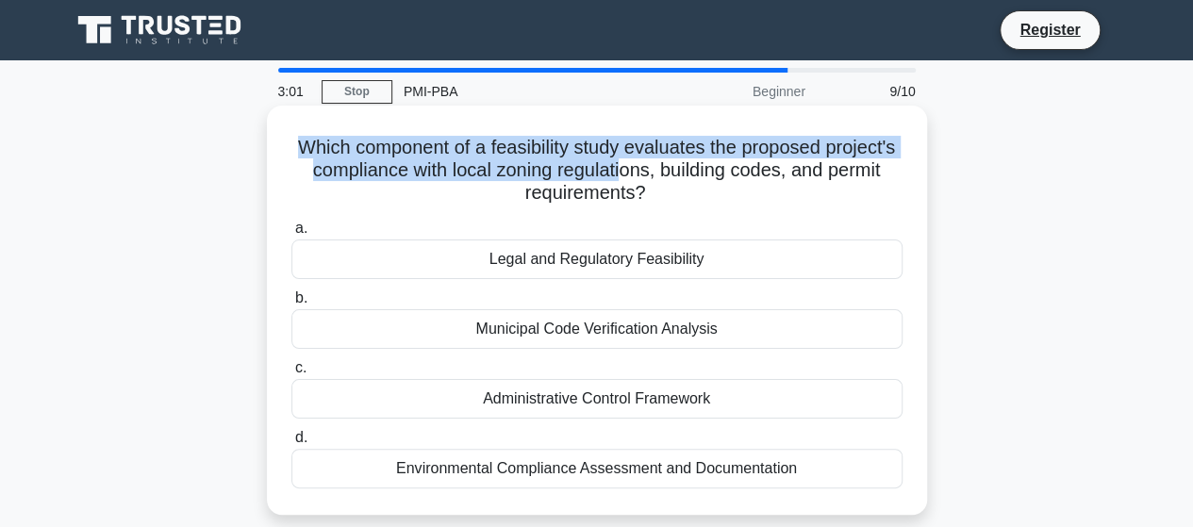
drag, startPoint x: 695, startPoint y: 178, endPoint x: 296, endPoint y: 146, distance: 400.2
click at [296, 146] on h5 "Which component of a feasibility study evaluates the proposed project's complia…" at bounding box center [597, 171] width 615 height 70
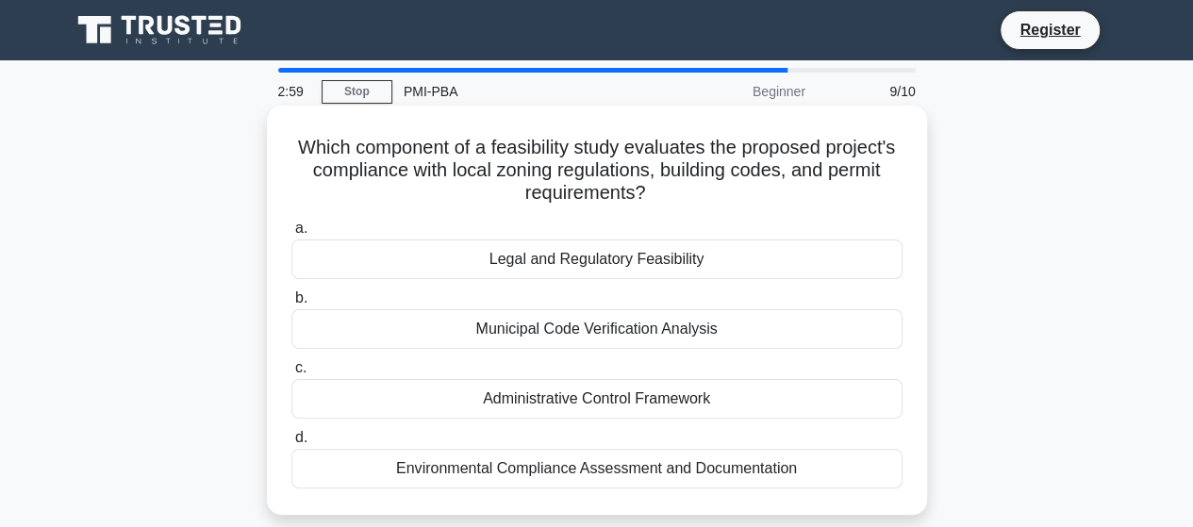
drag, startPoint x: 327, startPoint y: 144, endPoint x: 672, endPoint y: 190, distance: 348.2
click at [672, 190] on h5 "Which component of a feasibility study evaluates the proposed project's complia…" at bounding box center [597, 171] width 615 height 70
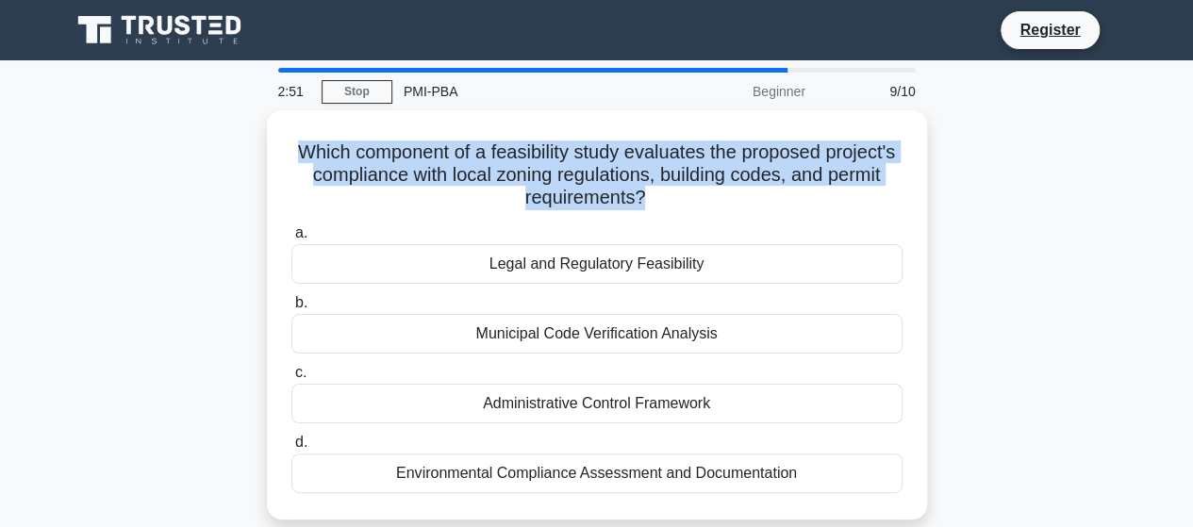
click at [1021, 182] on div "Which component of a feasibility study evaluates the proposed project's complia…" at bounding box center [596, 326] width 1075 height 432
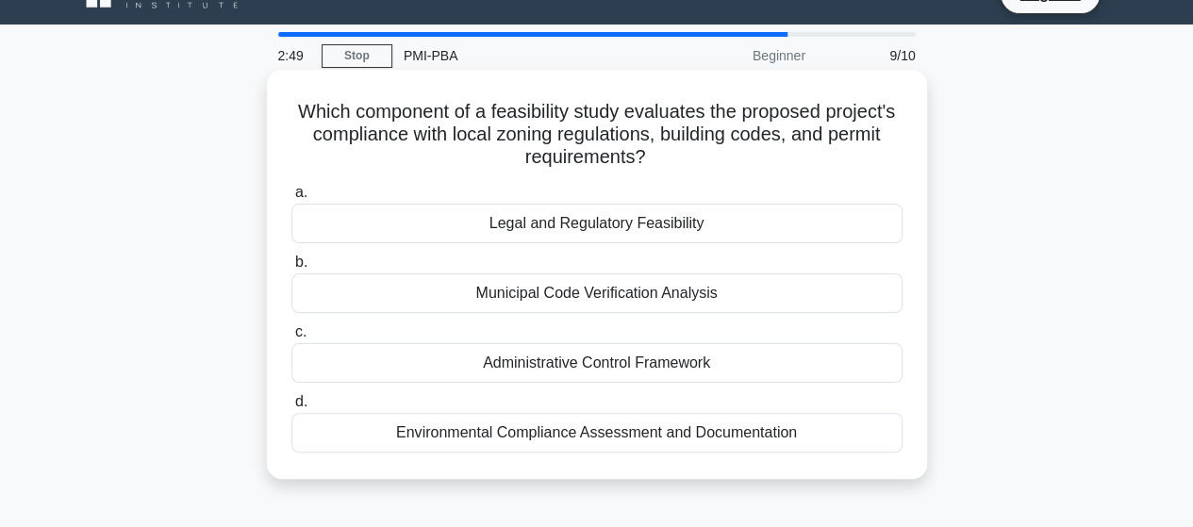
scroll to position [38, 0]
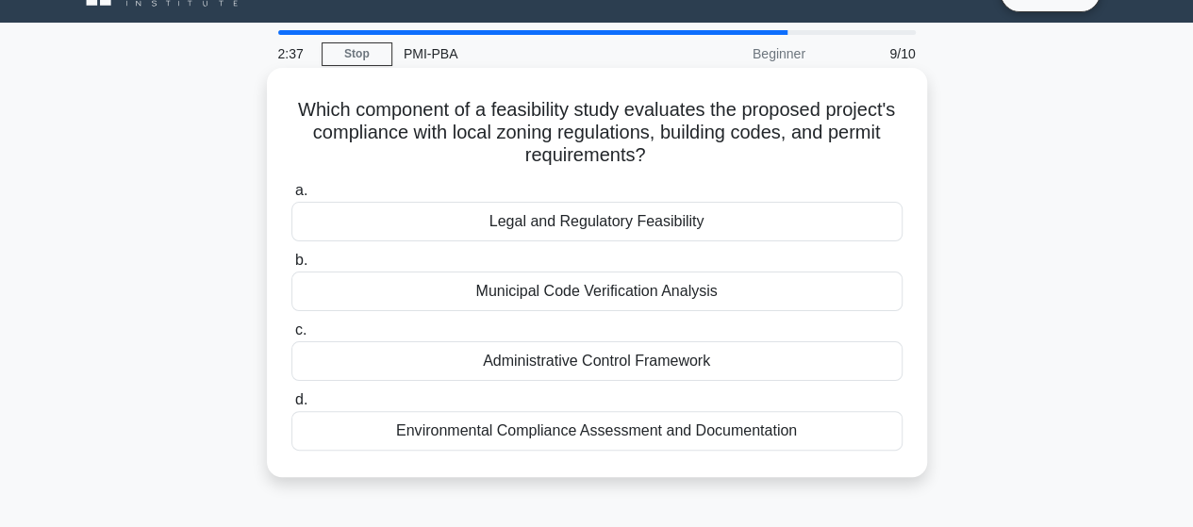
click at [539, 216] on div "Legal and Regulatory Feasibility" at bounding box center [596, 222] width 611 height 40
click at [291, 197] on input "a. Legal and Regulatory Feasibility" at bounding box center [291, 191] width 0 height 12
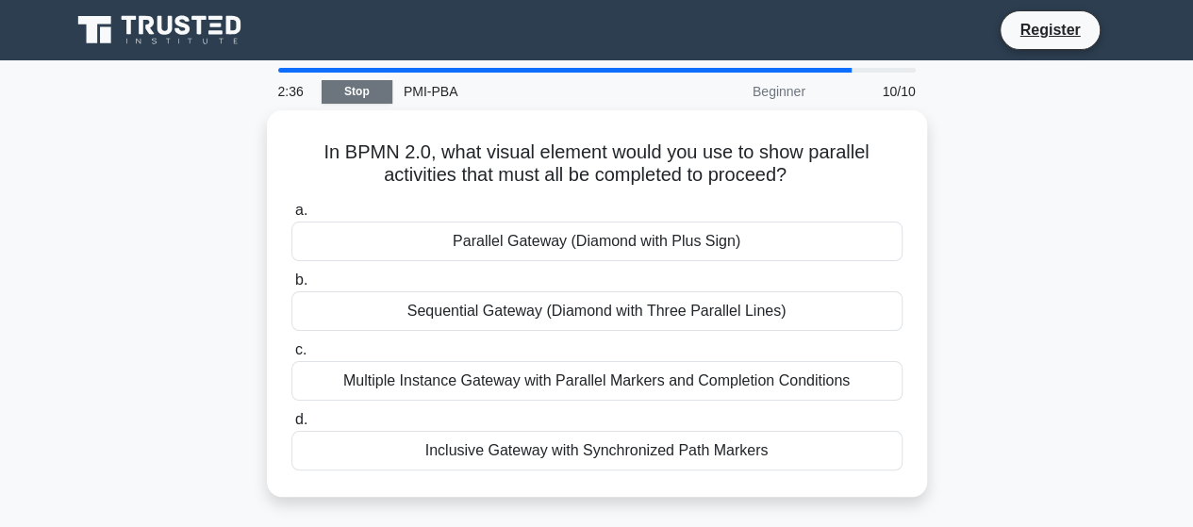
scroll to position [0, 0]
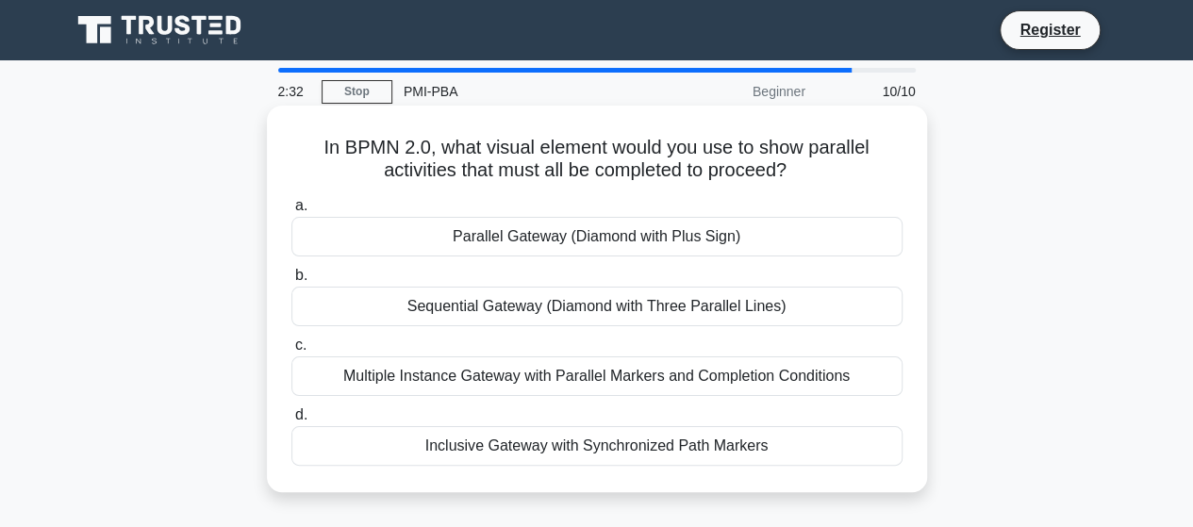
drag, startPoint x: 328, startPoint y: 148, endPoint x: 829, endPoint y: 163, distance: 501.1
click at [829, 163] on h5 "In BPMN 2.0, what visual element would you use to show parallel activities that…" at bounding box center [597, 159] width 615 height 47
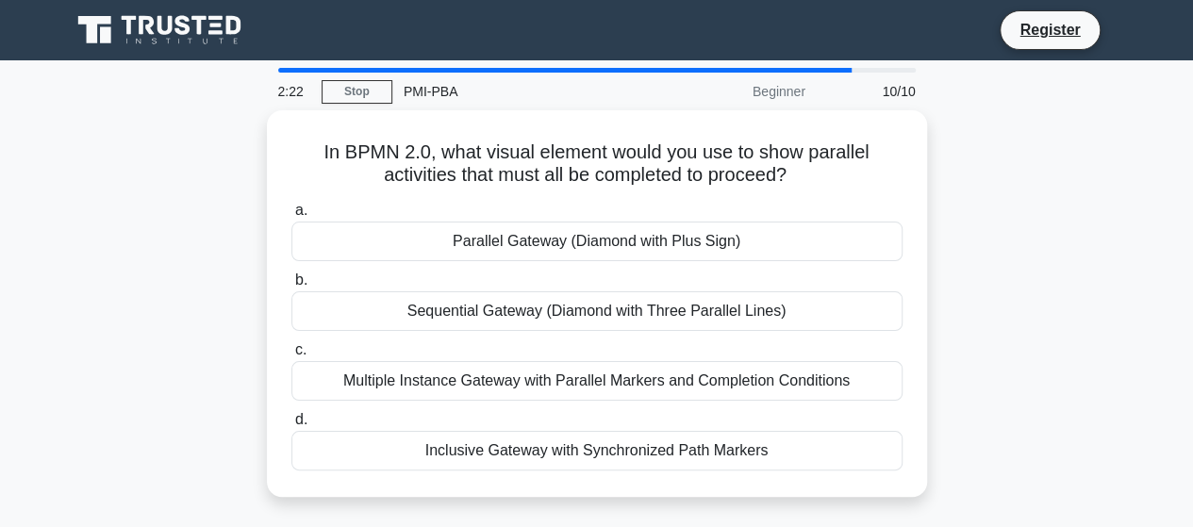
click at [1021, 208] on div "In BPMN 2.0, what visual element would you use to show parallel activities that…" at bounding box center [596, 314] width 1075 height 409
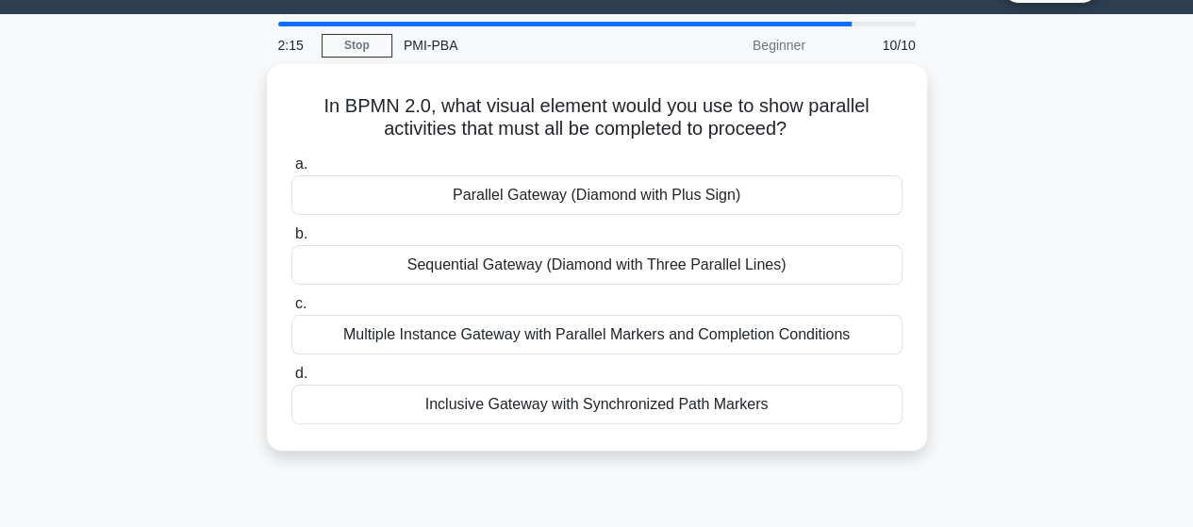
scroll to position [72, 0]
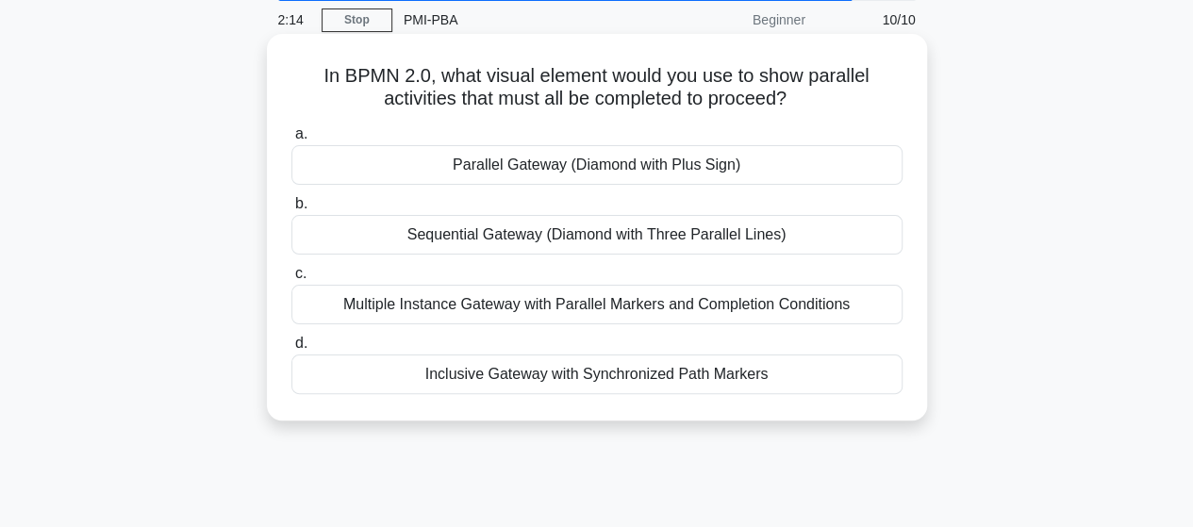
click at [762, 324] on div "a. Parallel Gateway (Diamond with Plus Sign) b. Sequential Gateway (Diamond wit…" at bounding box center [597, 258] width 634 height 279
click at [762, 312] on div "Multiple Instance Gateway with Parallel Markers and Completion Conditions" at bounding box center [596, 305] width 611 height 40
click at [291, 280] on input "c. Multiple Instance Gateway with Parallel Markers and Completion Conditions" at bounding box center [291, 274] width 0 height 12
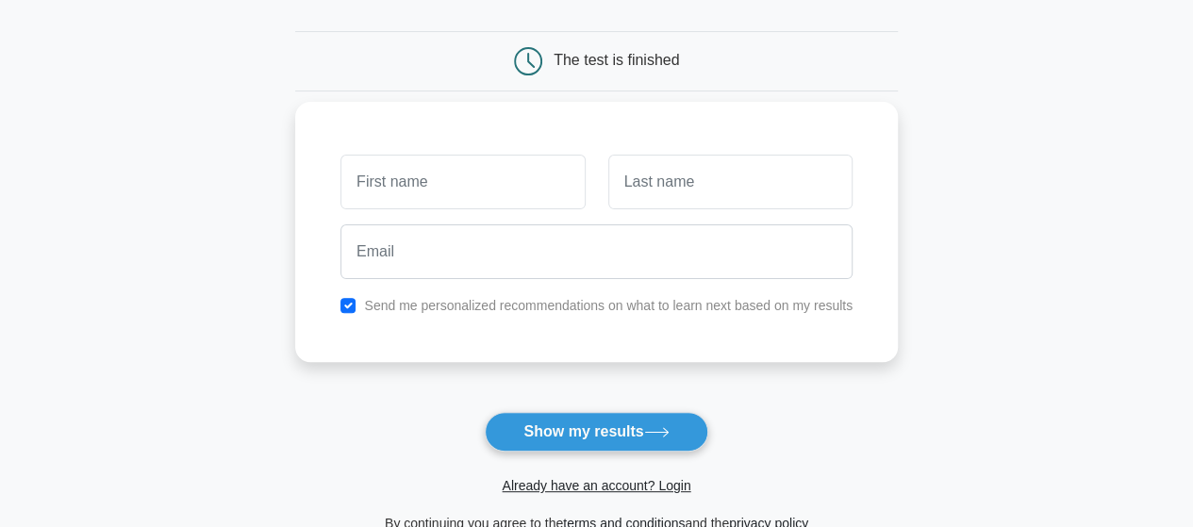
scroll to position [164, 0]
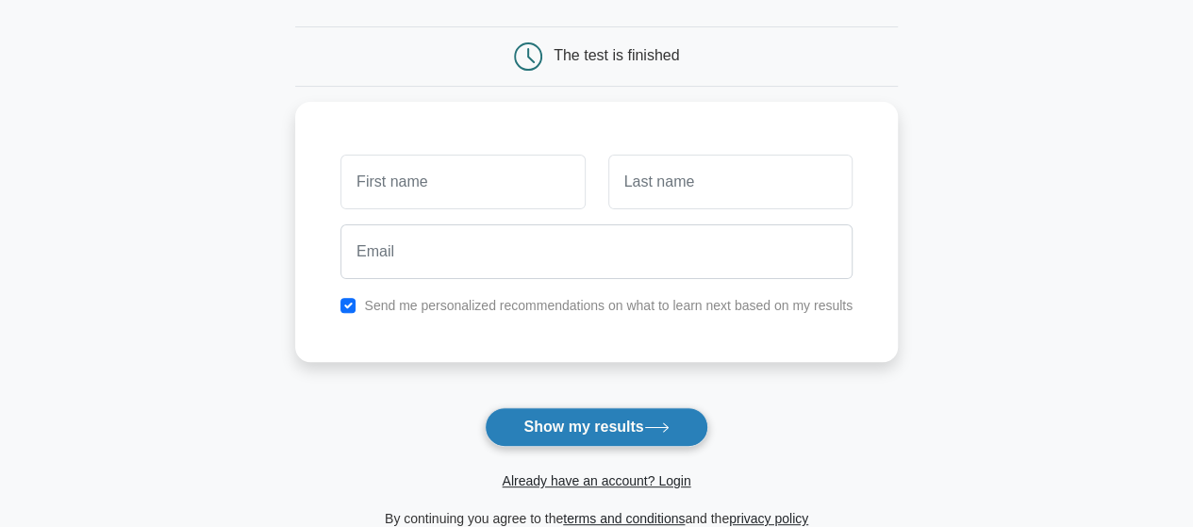
click at [574, 420] on button "Show my results" at bounding box center [596, 427] width 223 height 40
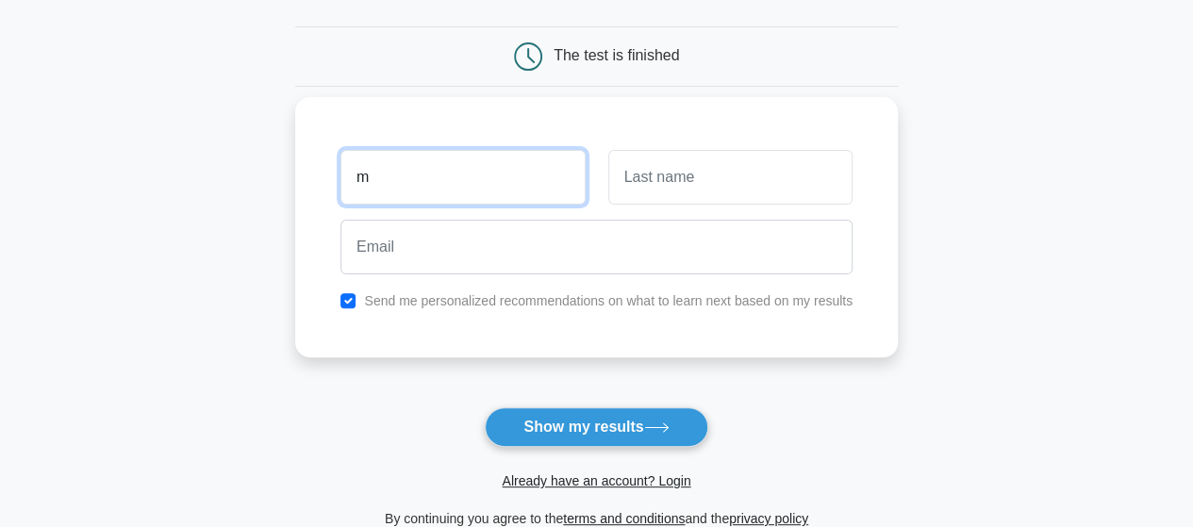
type input "m"
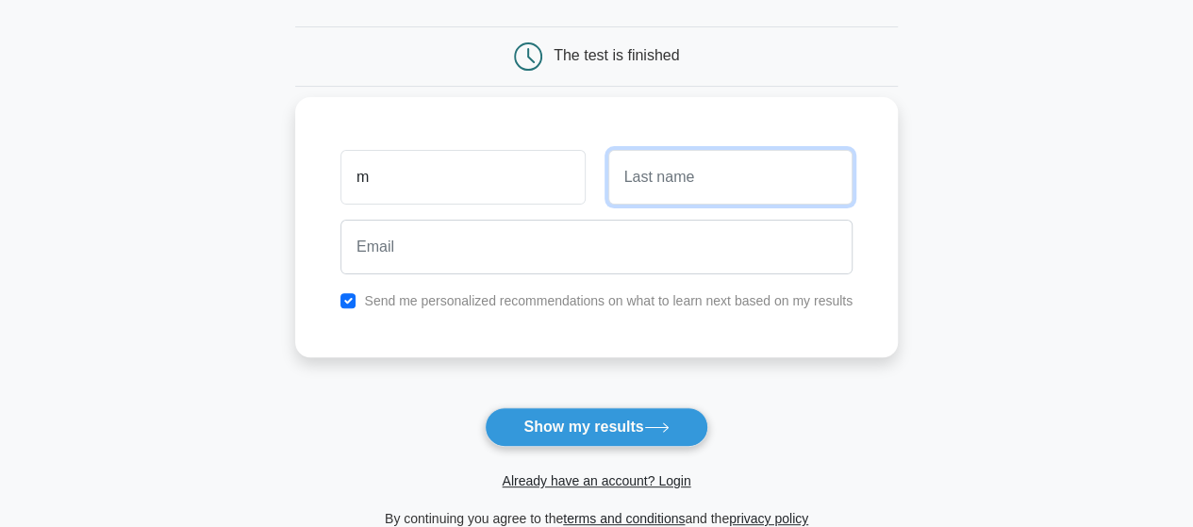
click at [618, 182] on input "text" at bounding box center [730, 177] width 244 height 55
type input ",mm"
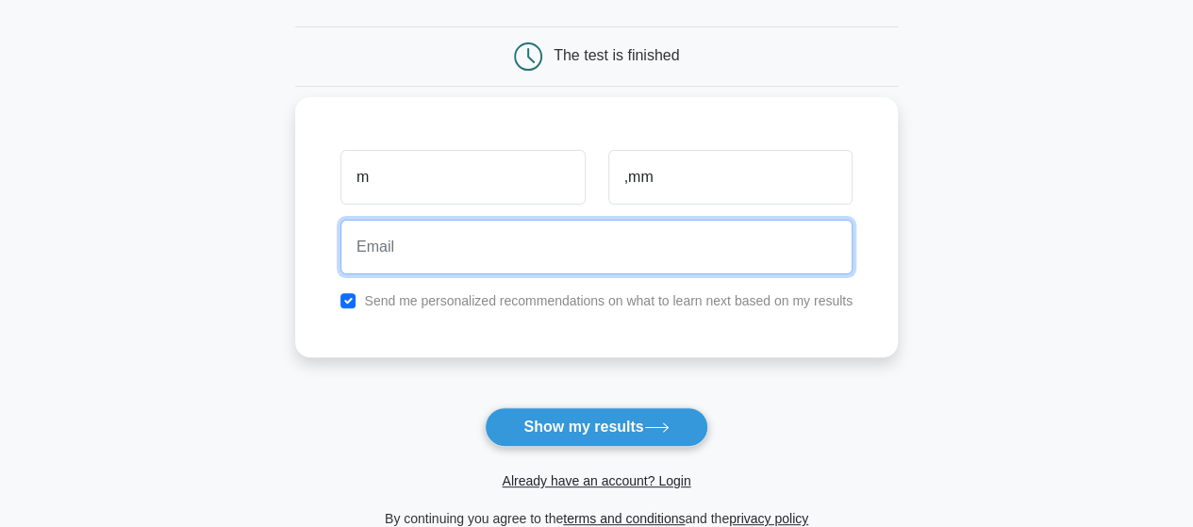
click at [614, 234] on input "email" at bounding box center [596, 247] width 512 height 55
type input "imaali09@gmail.com"
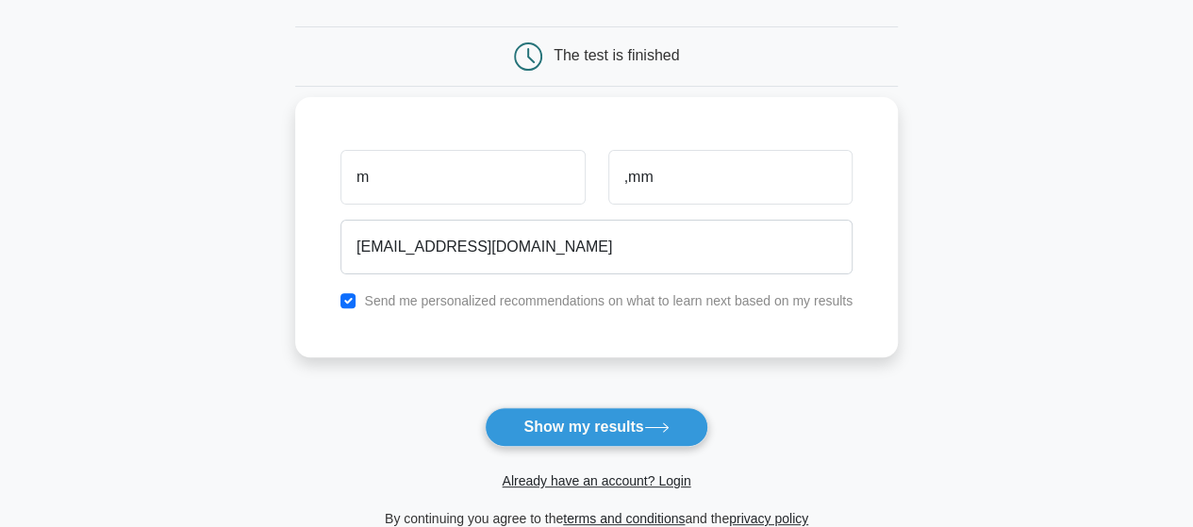
click at [411, 319] on div "m ,mm imaali09@gmail.com Send me personalized recommendations on what to learn …" at bounding box center [596, 227] width 603 height 260
click at [347, 308] on div "Send me personalized recommendations on what to learn next based on my results" at bounding box center [596, 301] width 535 height 23
click at [347, 299] on input "checkbox" at bounding box center [347, 300] width 15 height 15
checkbox input "false"
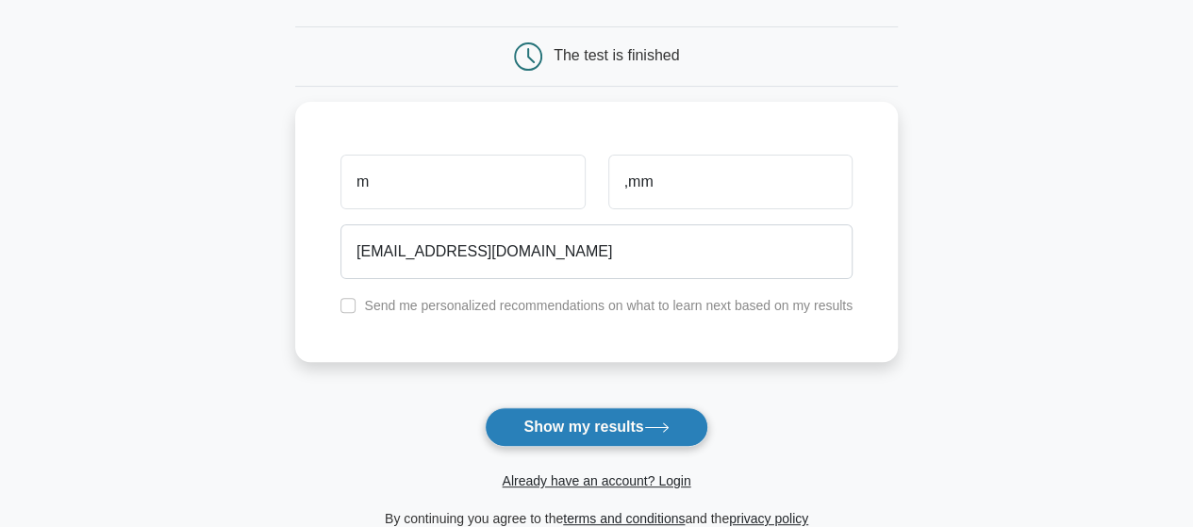
click at [611, 432] on button "Show my results" at bounding box center [596, 427] width 223 height 40
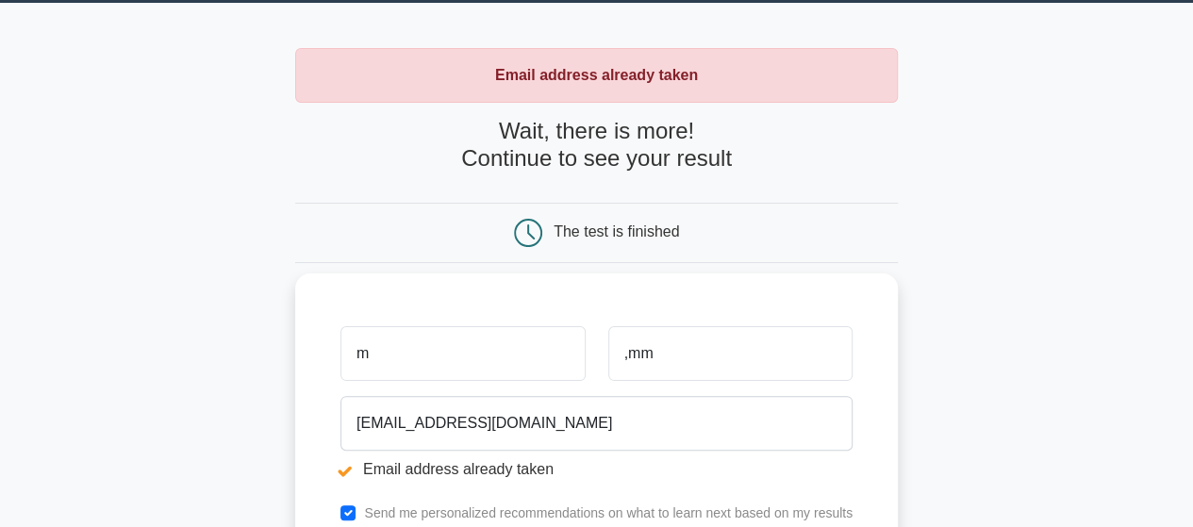
scroll to position [57, 0]
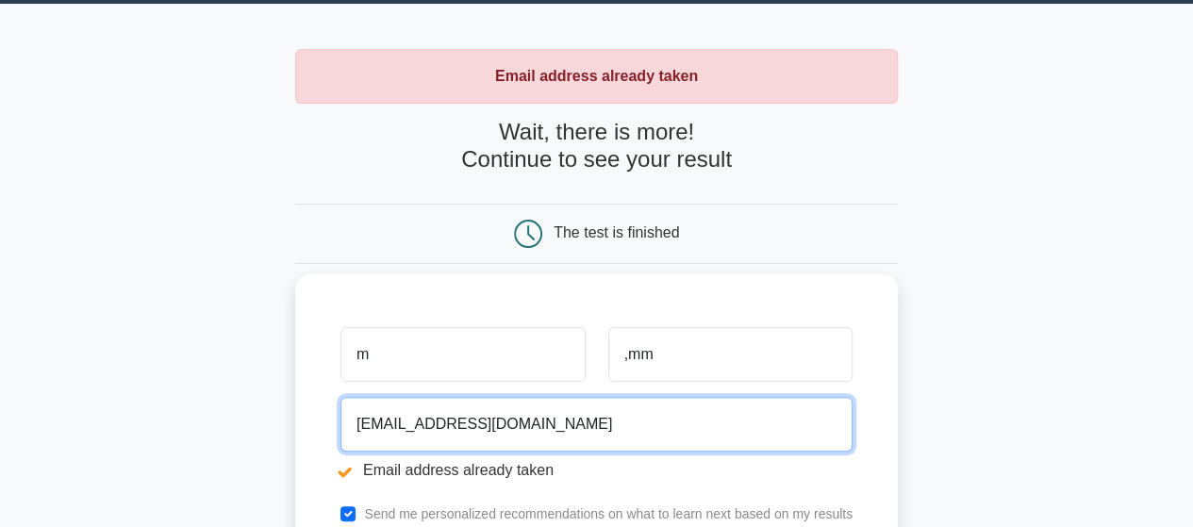
click at [417, 423] on input "[EMAIL_ADDRESS][DOMAIN_NAME]" at bounding box center [596, 424] width 512 height 55
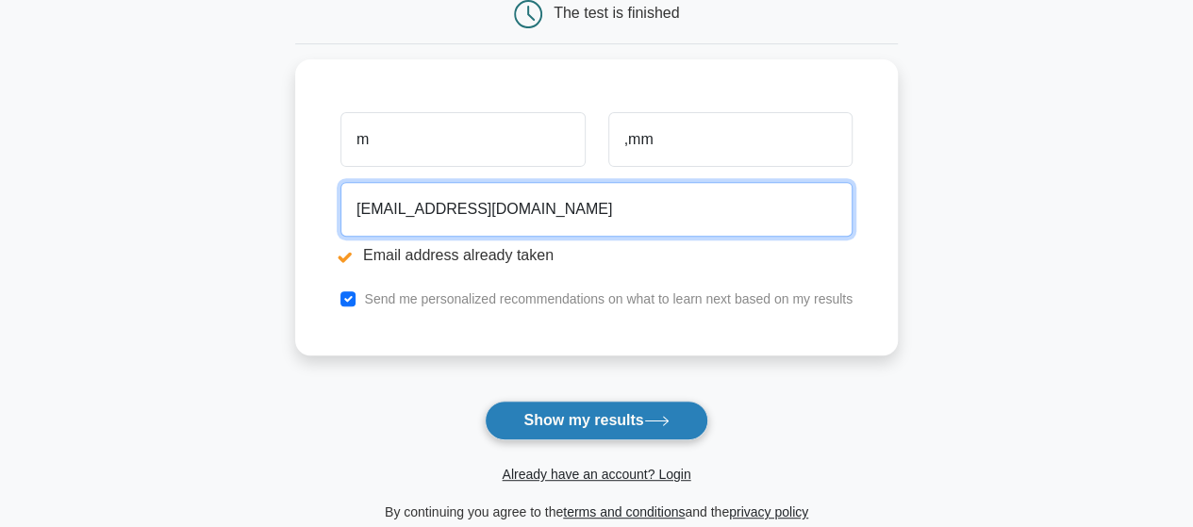
type input "[EMAIL_ADDRESS][DOMAIN_NAME]"
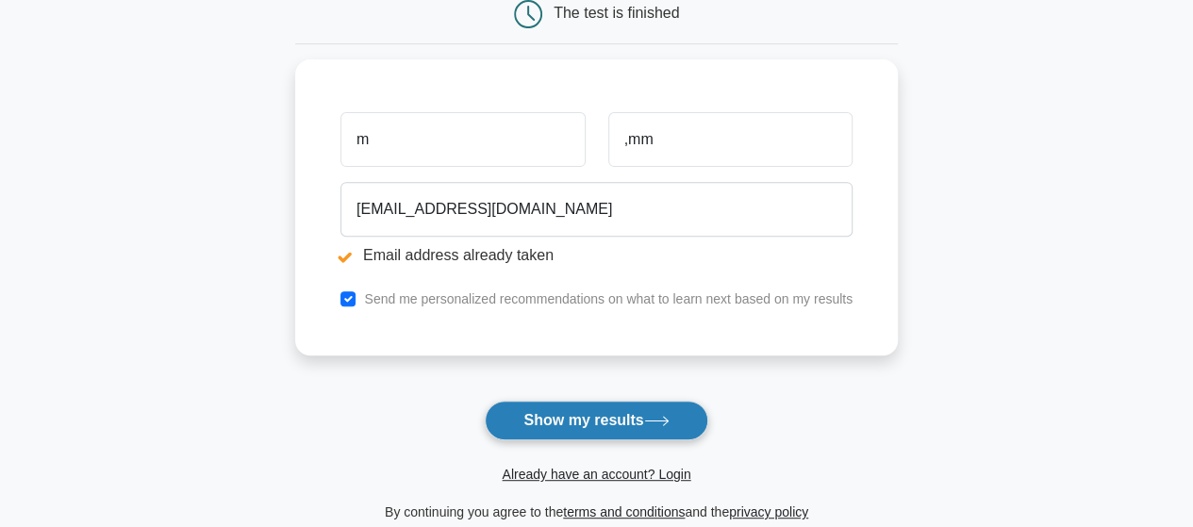
click at [532, 411] on button "Show my results" at bounding box center [596, 421] width 223 height 40
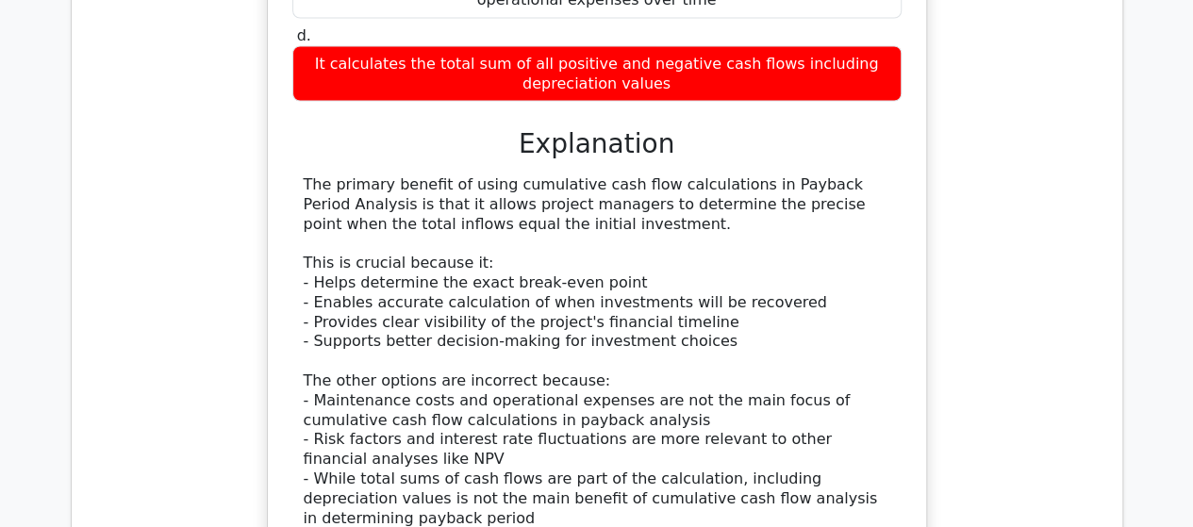
scroll to position [1994, 0]
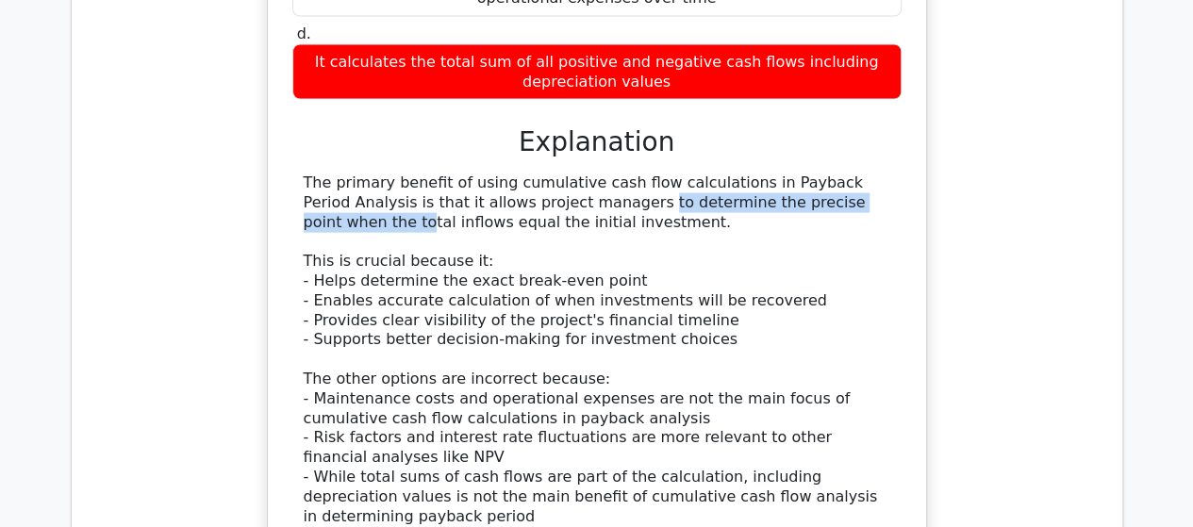
drag, startPoint x: 463, startPoint y: 110, endPoint x: 751, endPoint y: 114, distance: 287.7
click at [751, 174] on div "The primary benefit of using cumulative cash flow calculations in Payback Perio…" at bounding box center [597, 350] width 587 height 353
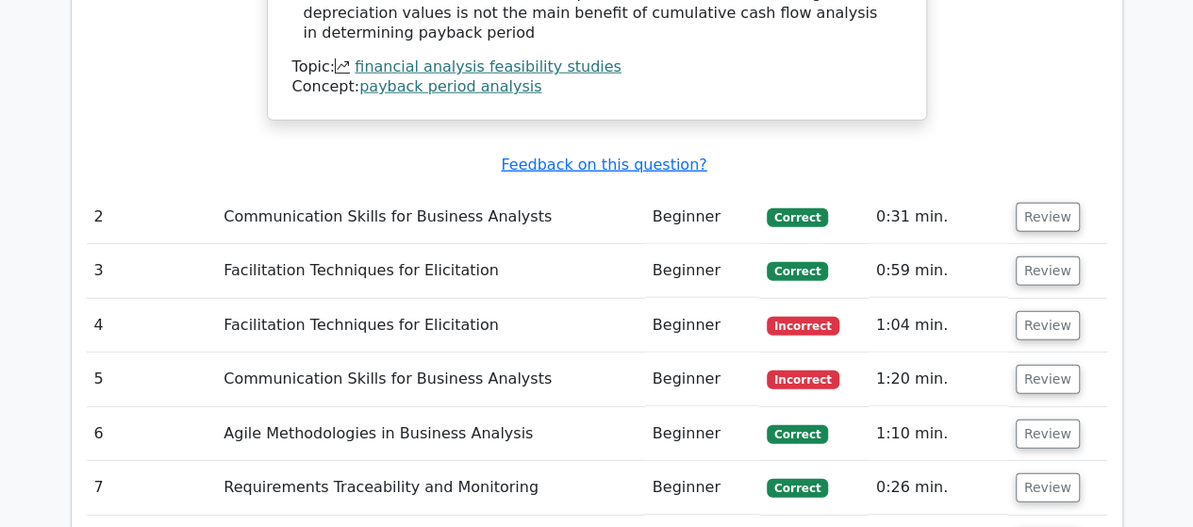
scroll to position [2479, 0]
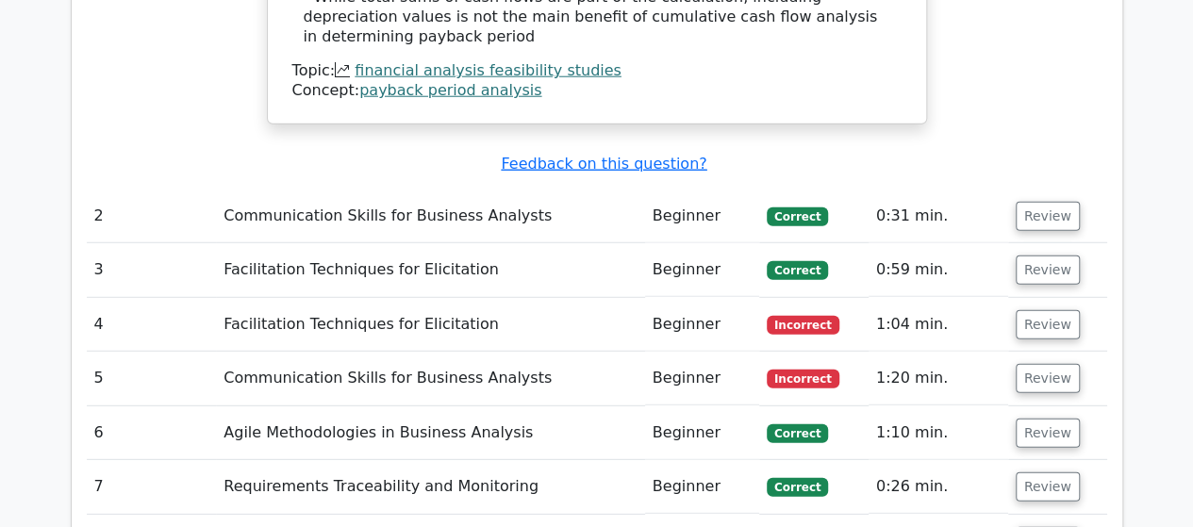
click at [296, 190] on td "Communication Skills for Business Analysts" at bounding box center [430, 217] width 428 height 54
click at [1041, 202] on button "Review" at bounding box center [1048, 216] width 64 height 29
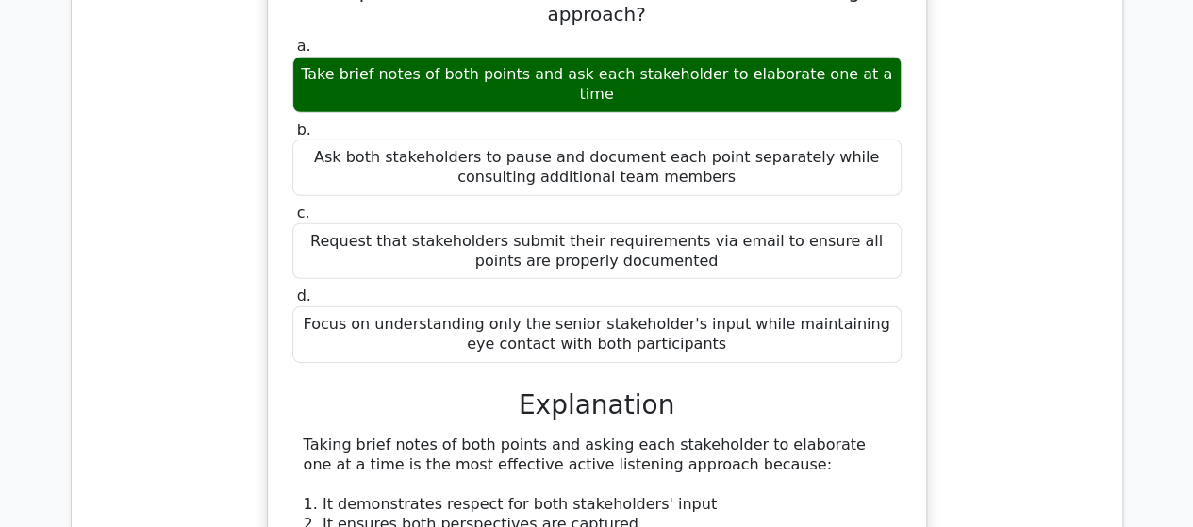
scroll to position [2813, 0]
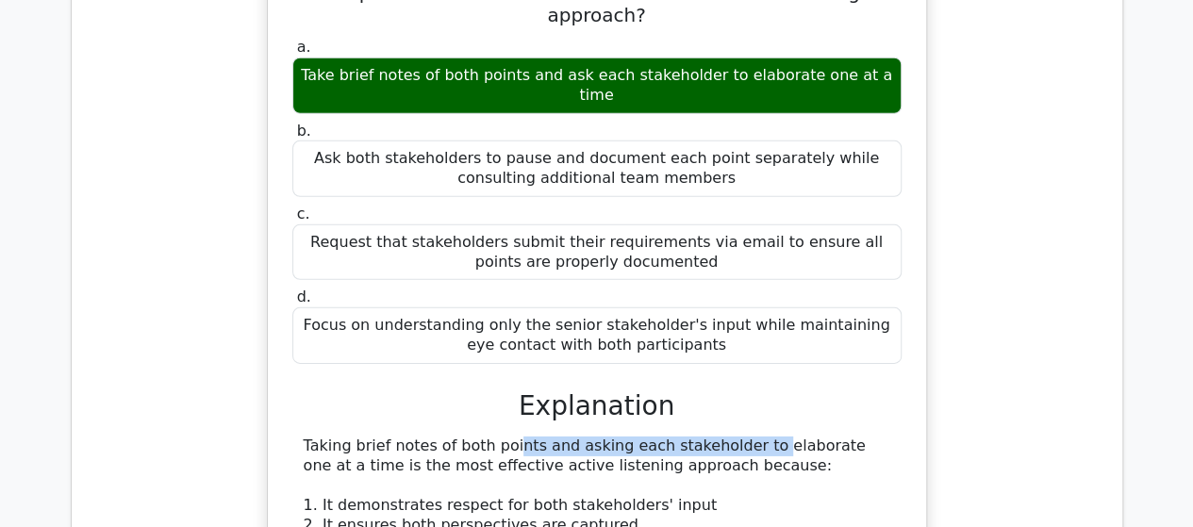
drag, startPoint x: 383, startPoint y: 308, endPoint x: 624, endPoint y: 293, distance: 241.9
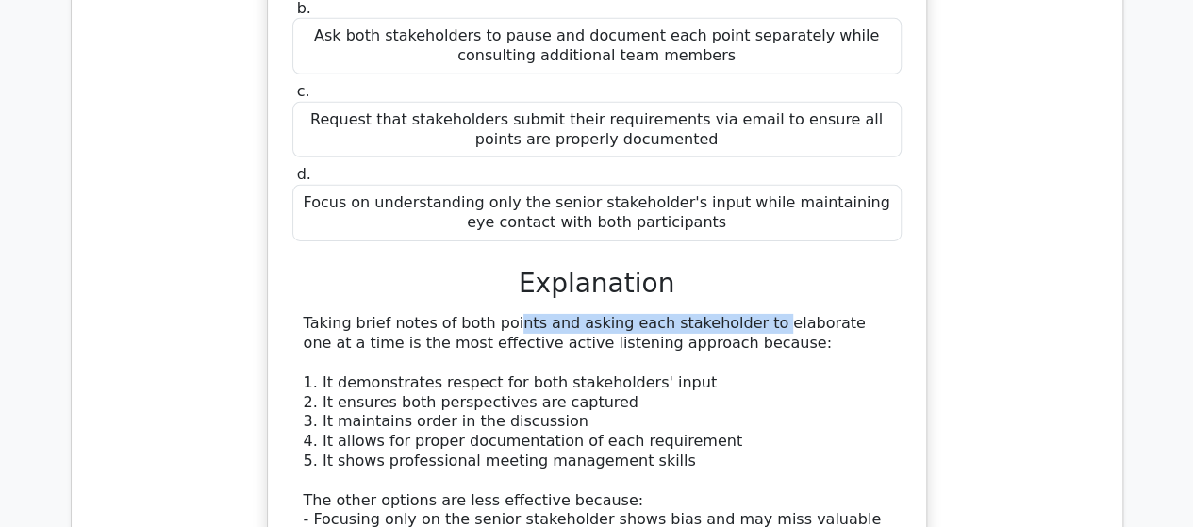
scroll to position [2939, 0]
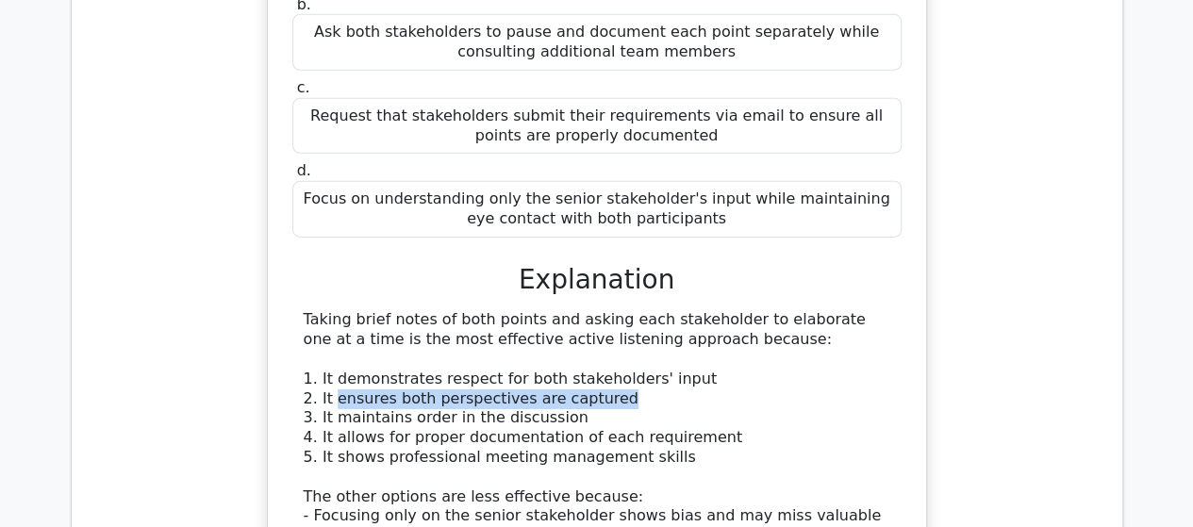
drag, startPoint x: 332, startPoint y: 257, endPoint x: 612, endPoint y: 250, distance: 280.2
click at [612, 310] on div "Taking brief notes of both points and asking each stakeholder to elaborate one …" at bounding box center [597, 467] width 587 height 314
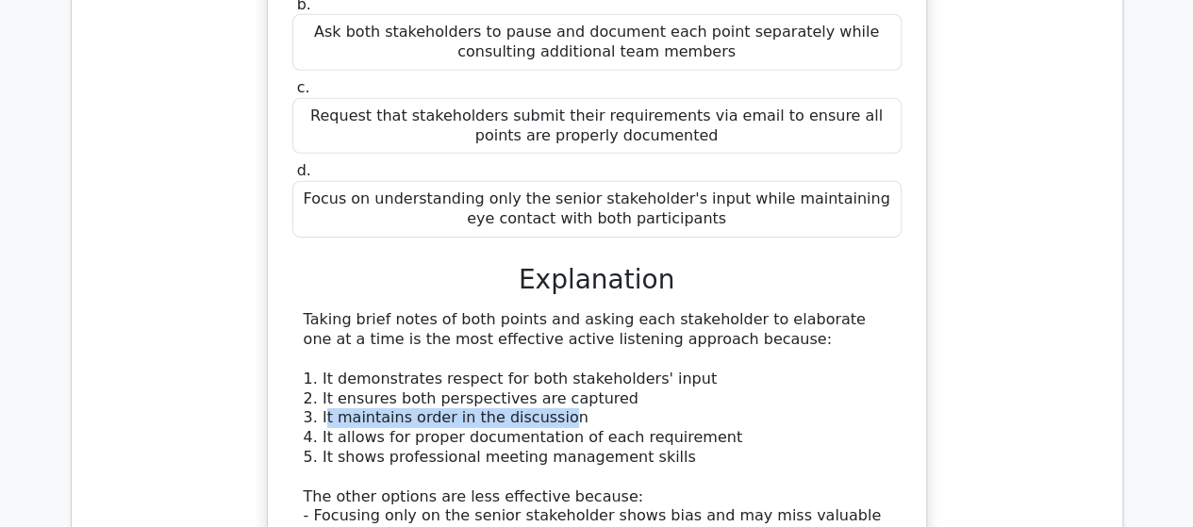
drag, startPoint x: 324, startPoint y: 281, endPoint x: 541, endPoint y: 276, distance: 217.0
click at [541, 310] on div "Taking brief notes of both points and asking each stakeholder to elaborate one …" at bounding box center [597, 467] width 587 height 314
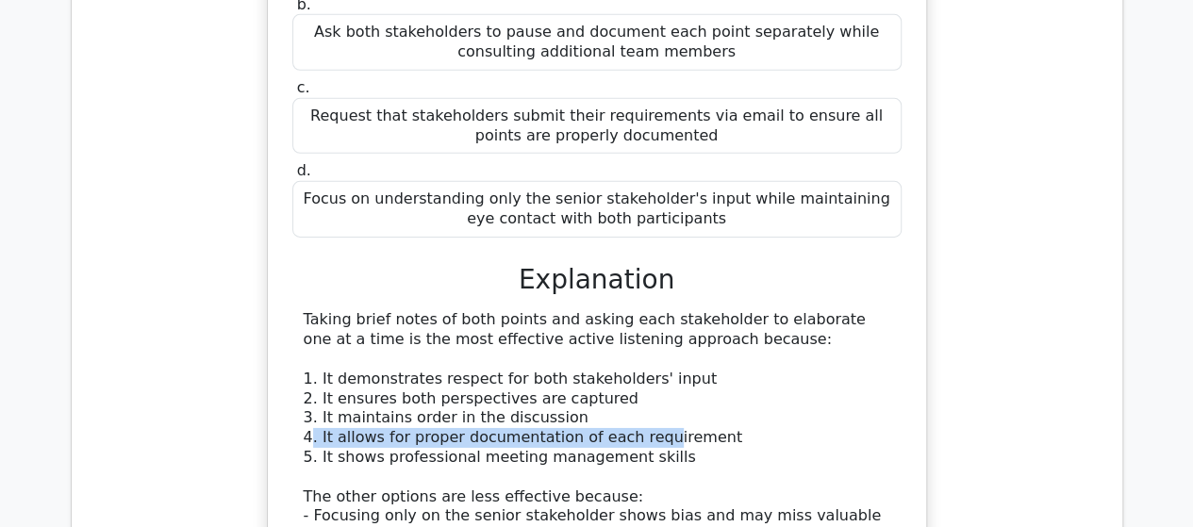
drag, startPoint x: 309, startPoint y: 296, endPoint x: 637, endPoint y: 295, distance: 327.3
click at [637, 310] on div "Taking brief notes of both points and asking each stakeholder to elaborate one …" at bounding box center [597, 467] width 587 height 314
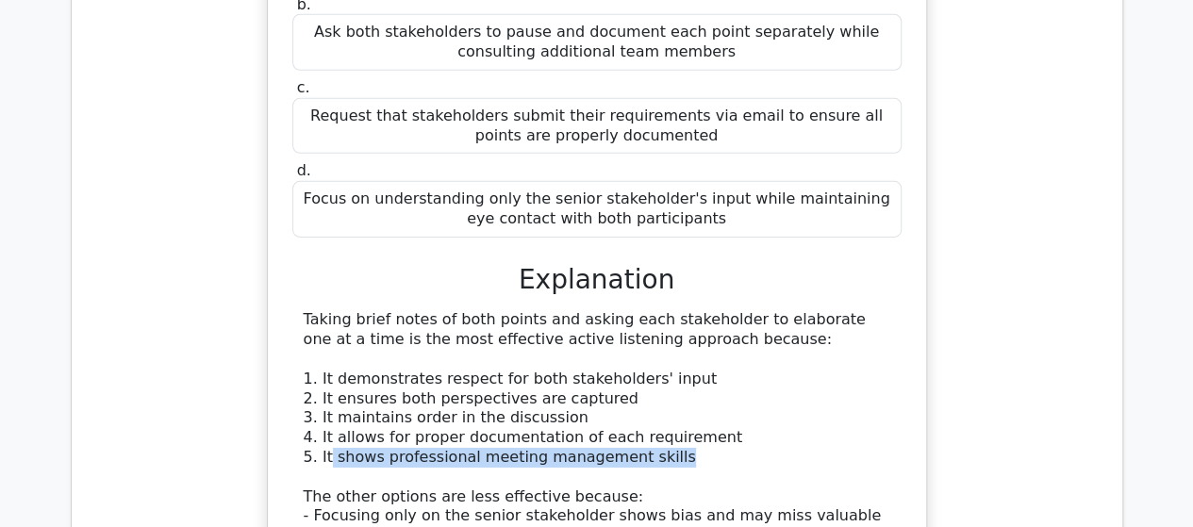
drag, startPoint x: 328, startPoint y: 321, endPoint x: 645, endPoint y: 305, distance: 317.3
click at [645, 310] on div "Taking brief notes of both points and asking each stakeholder to elaborate one …" at bounding box center [597, 467] width 587 height 314
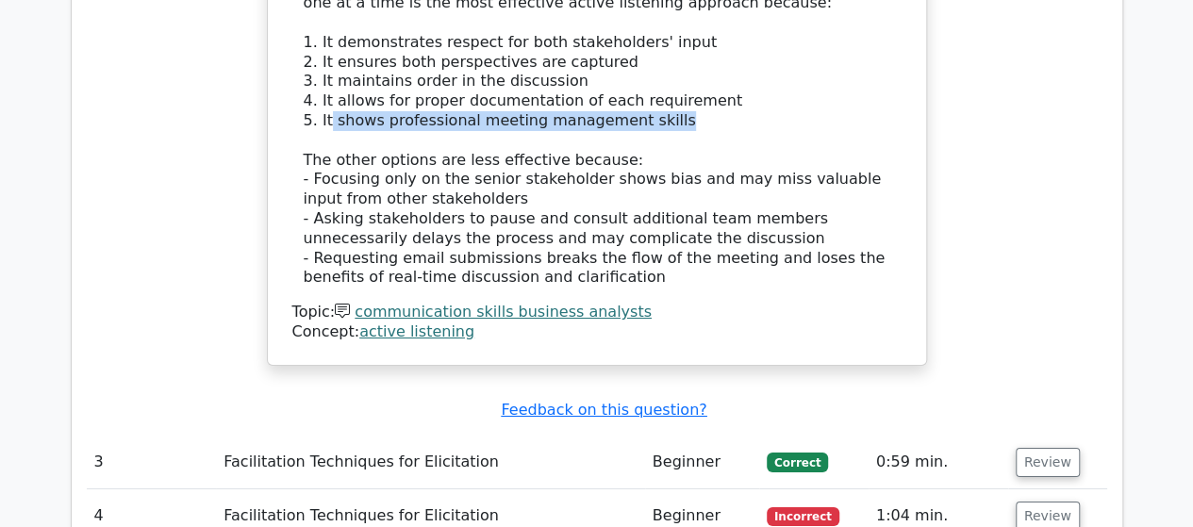
scroll to position [3329, 0]
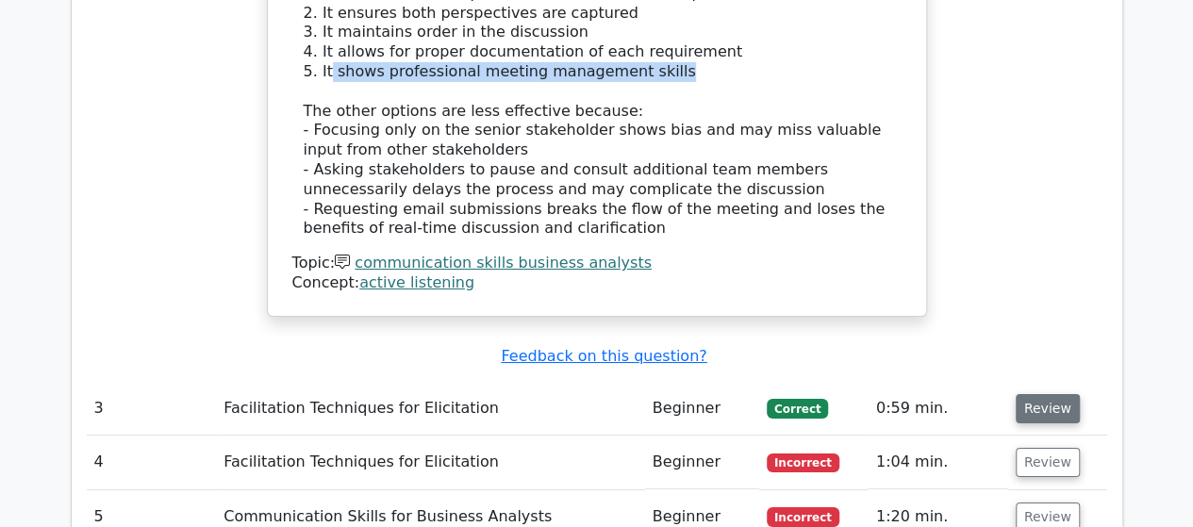
click at [1031, 394] on button "Review" at bounding box center [1048, 408] width 64 height 29
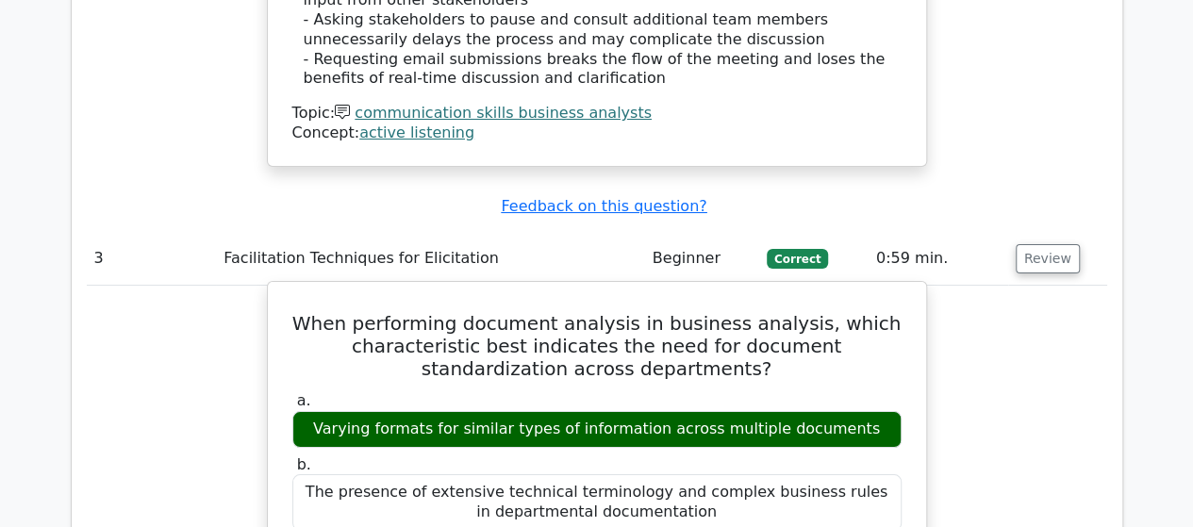
scroll to position [3464, 0]
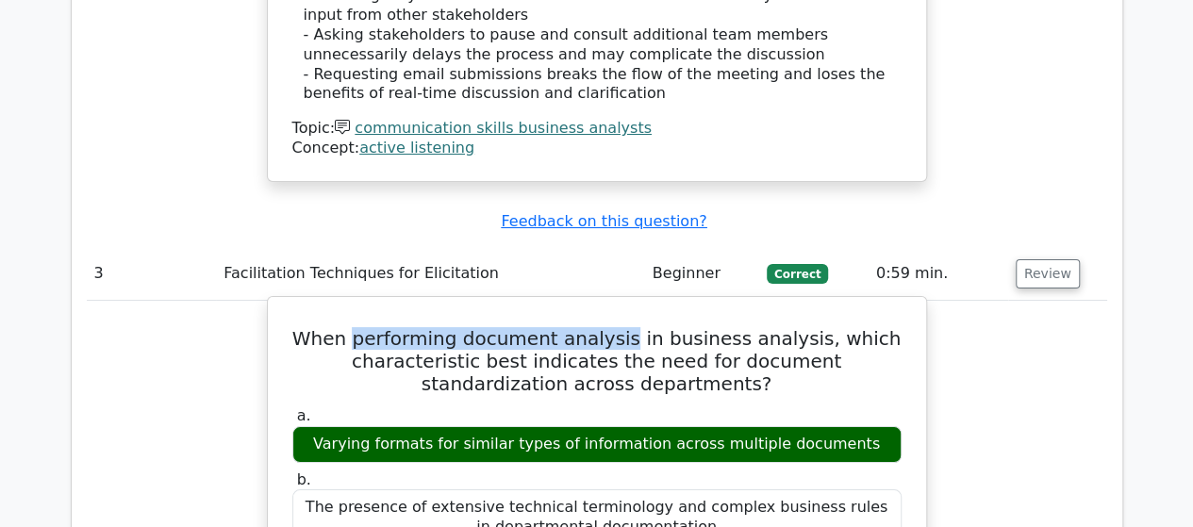
drag, startPoint x: 379, startPoint y: 195, endPoint x: 641, endPoint y: 197, distance: 262.2
click at [641, 327] on h5 "When performing document analysis in business analysis, which characteristic be…" at bounding box center [596, 361] width 613 height 68
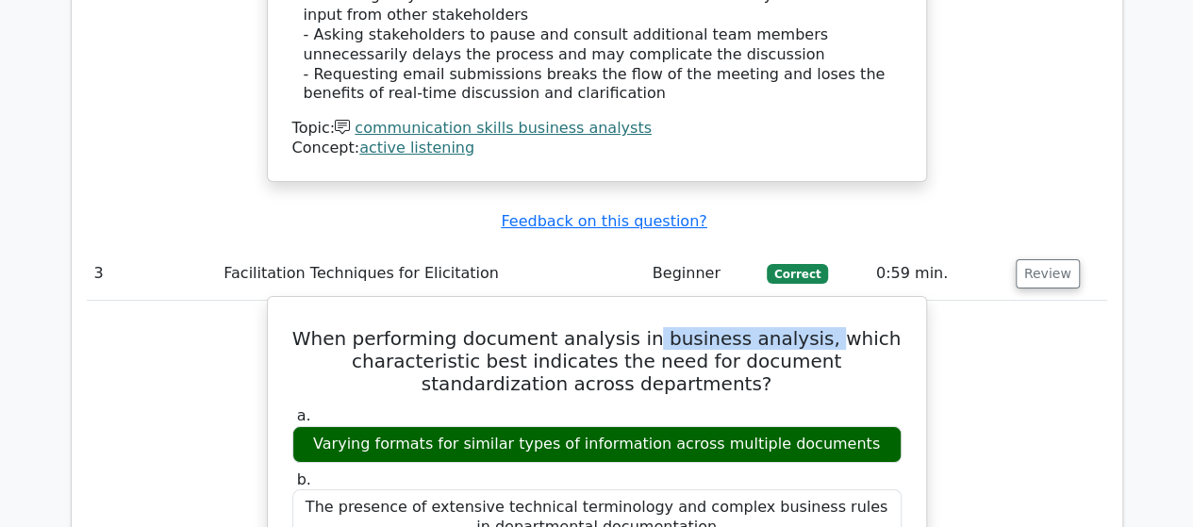
drag, startPoint x: 660, startPoint y: 199, endPoint x: 823, endPoint y: 198, distance: 163.2
click at [823, 327] on h5 "When performing document analysis in business analysis, which characteristic be…" at bounding box center [596, 361] width 613 height 68
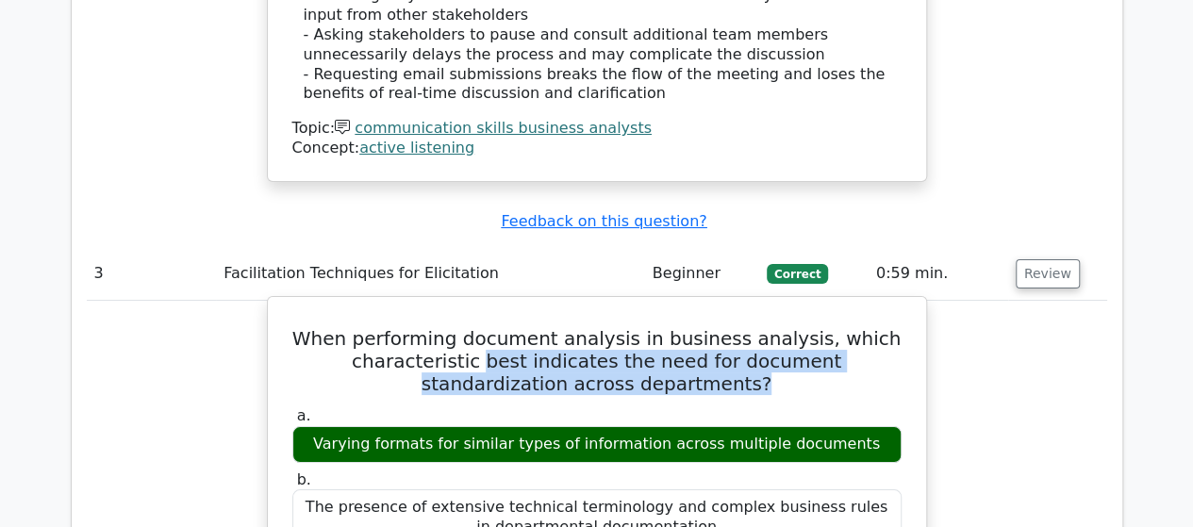
drag, startPoint x: 430, startPoint y: 223, endPoint x: 775, endPoint y: 244, distance: 345.9
click at [775, 327] on h5 "When performing document analysis in business analysis, which characteristic be…" at bounding box center [596, 361] width 613 height 68
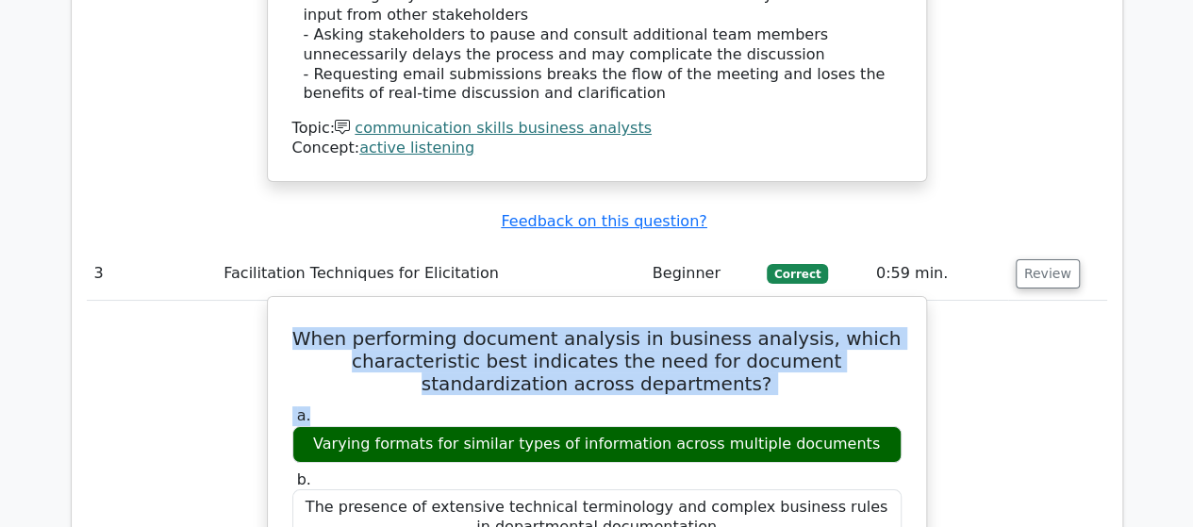
drag, startPoint x: 720, startPoint y: 256, endPoint x: 311, endPoint y: 195, distance: 412.8
click at [311, 327] on h5 "When performing document analysis in business analysis, which characteristic be…" at bounding box center [596, 361] width 613 height 68
drag, startPoint x: 320, startPoint y: 195, endPoint x: 688, endPoint y: 250, distance: 371.9
click at [688, 327] on h5 "When performing document analysis in business analysis, which characteristic be…" at bounding box center [596, 361] width 613 height 68
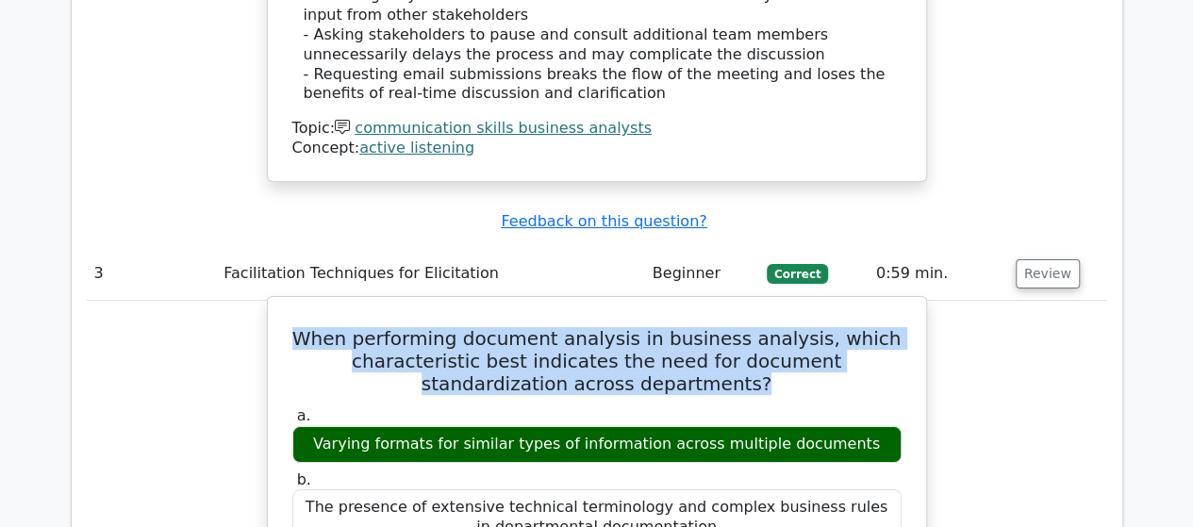
click at [721, 327] on h5 "When performing document analysis in business analysis, which characteristic be…" at bounding box center [596, 361] width 613 height 68
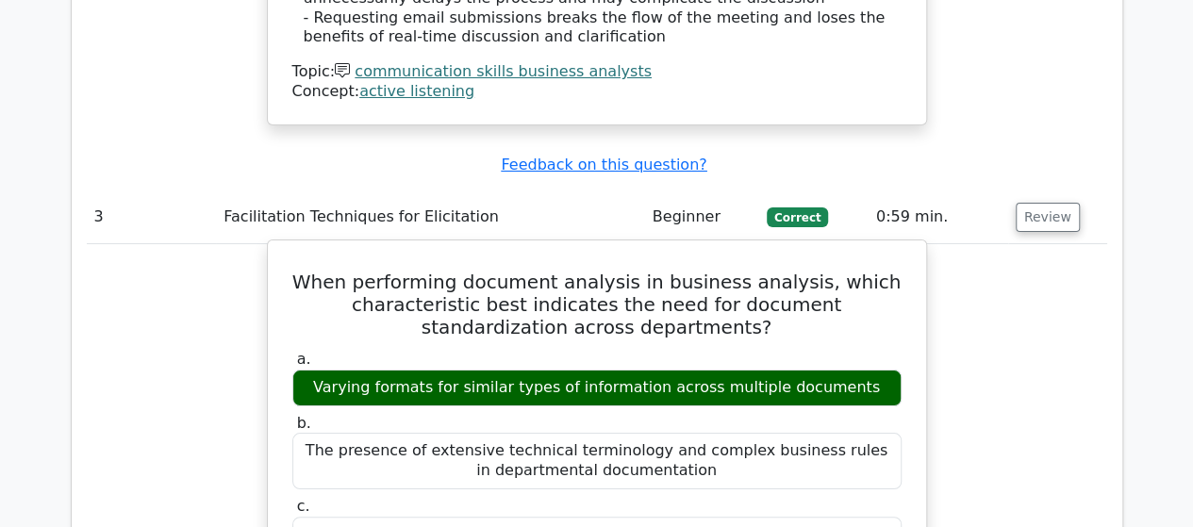
scroll to position [3545, 0]
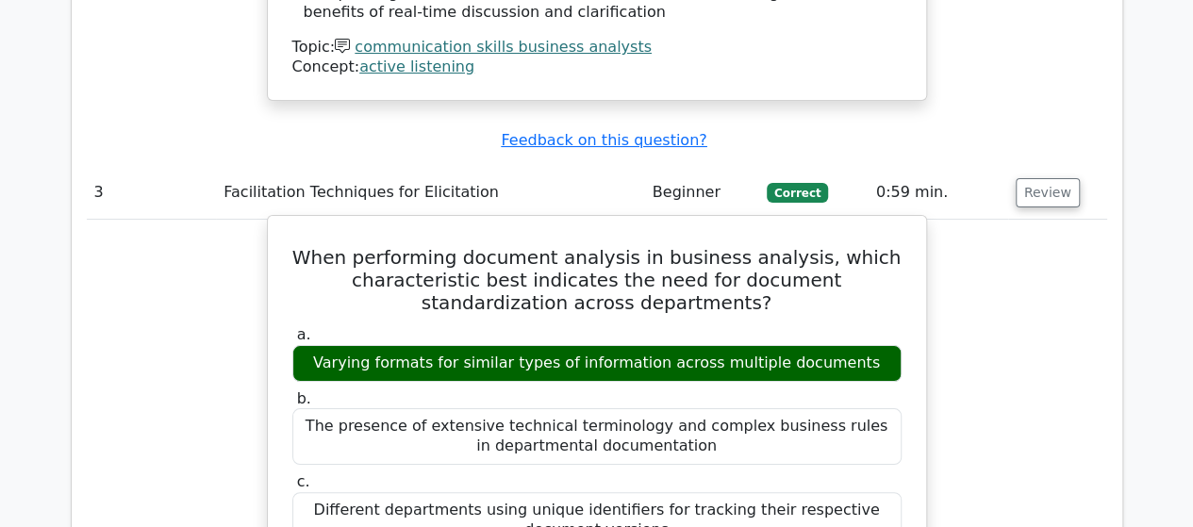
drag, startPoint x: 571, startPoint y: 210, endPoint x: 822, endPoint y: 216, distance: 250.9
click at [822, 345] on div "Varying formats for similar types of information across multiple documents" at bounding box center [596, 363] width 609 height 37
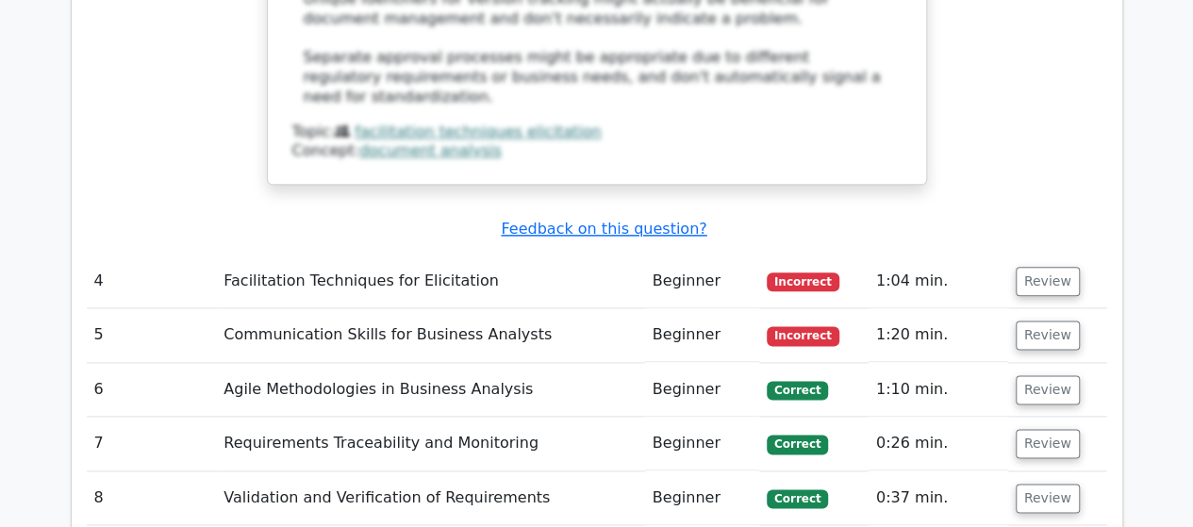
scroll to position [4619, 0]
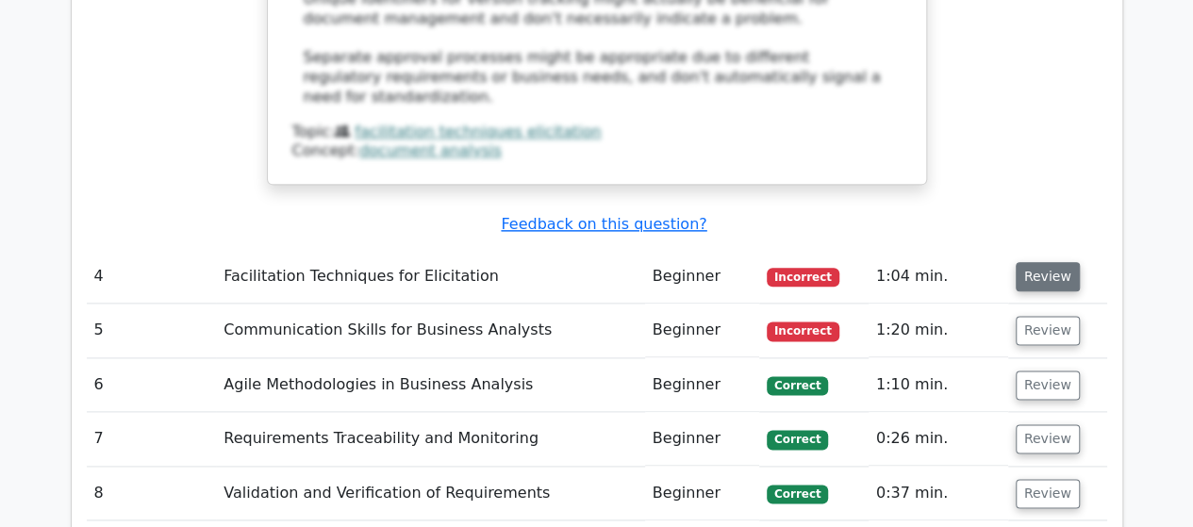
click at [1067, 262] on button "Review" at bounding box center [1048, 276] width 64 height 29
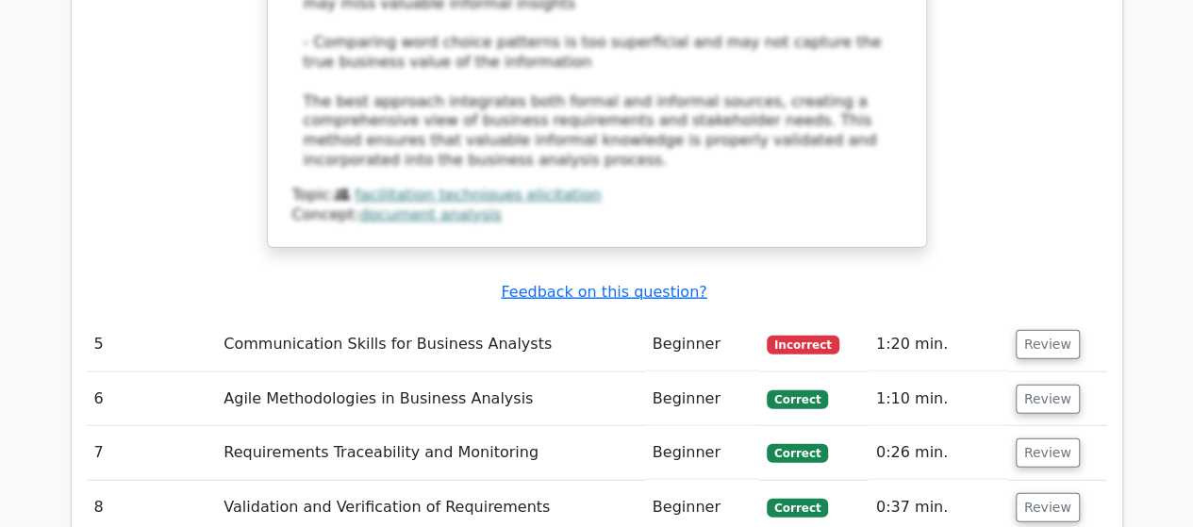
scroll to position [5709, 0]
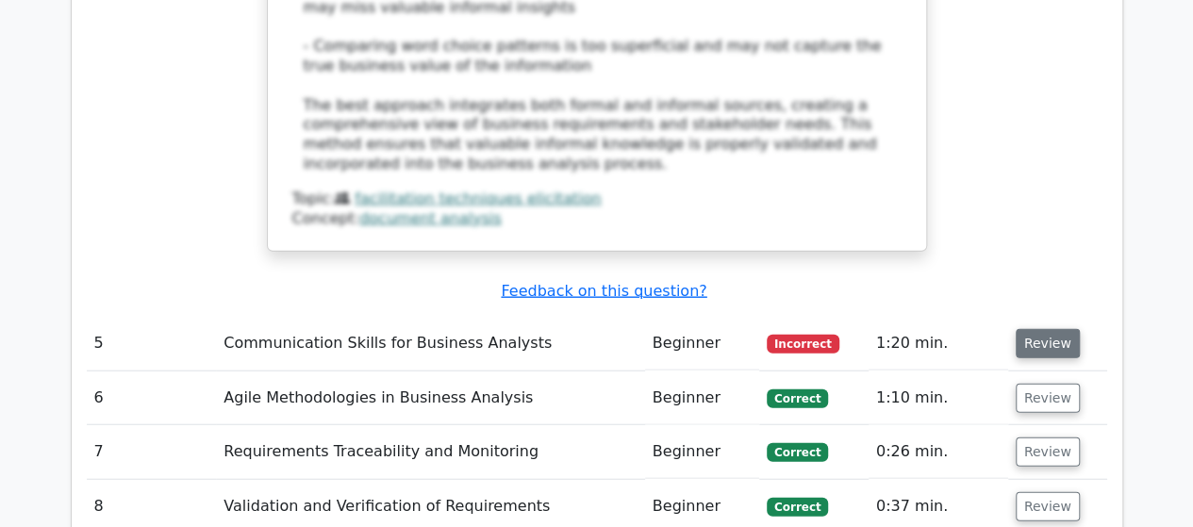
click at [1036, 329] on button "Review" at bounding box center [1048, 343] width 64 height 29
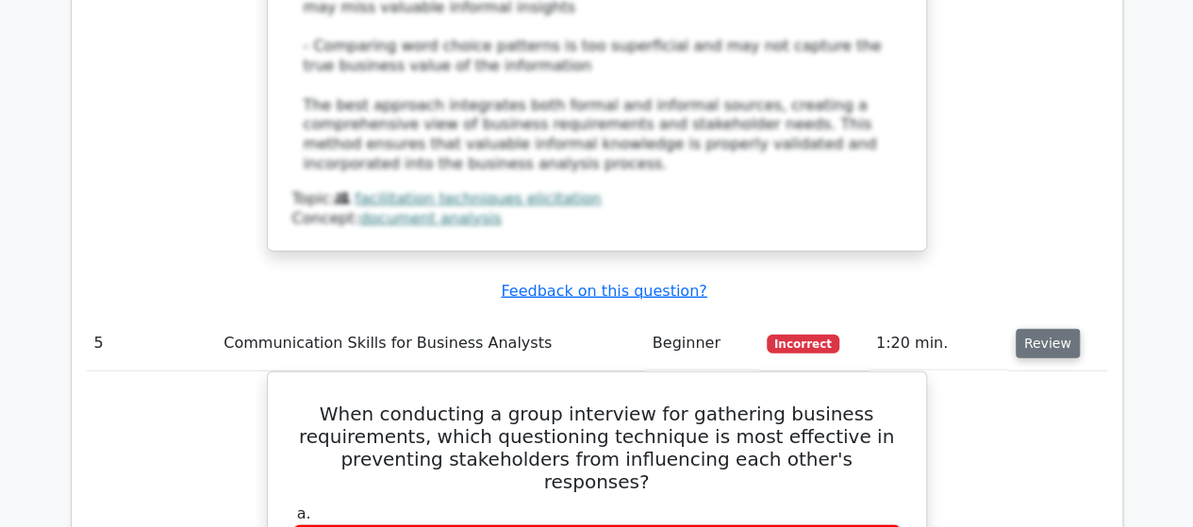
click at [1036, 329] on button "Review" at bounding box center [1048, 343] width 64 height 29
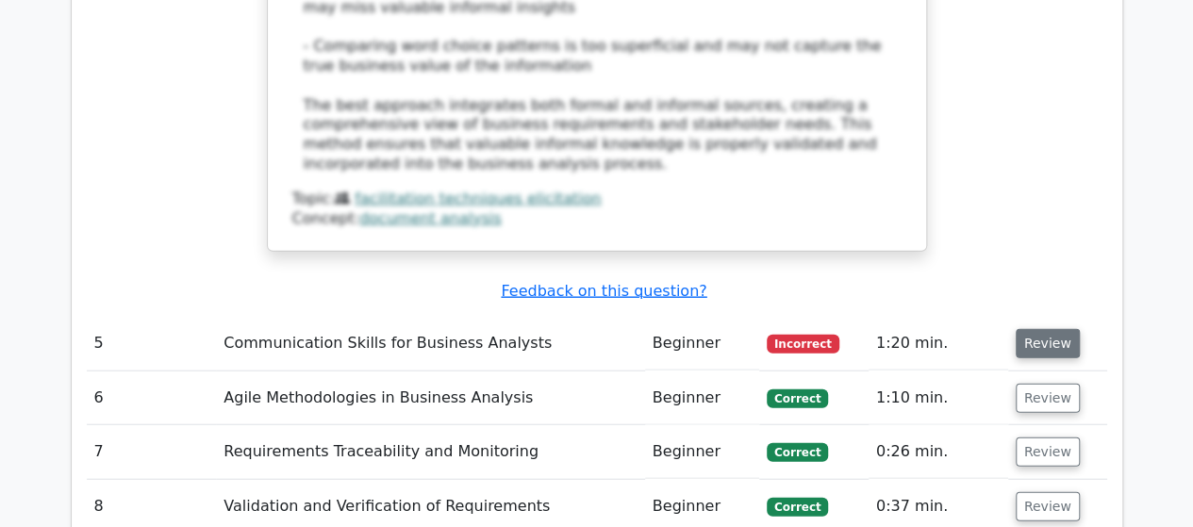
click at [1036, 329] on button "Review" at bounding box center [1048, 343] width 64 height 29
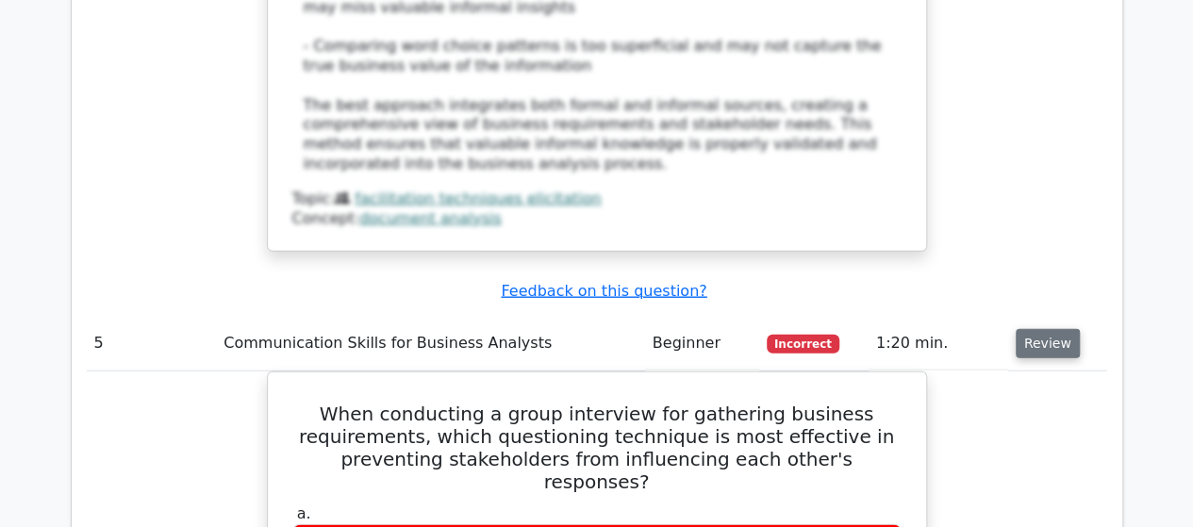
click at [1036, 329] on button "Review" at bounding box center [1048, 343] width 64 height 29
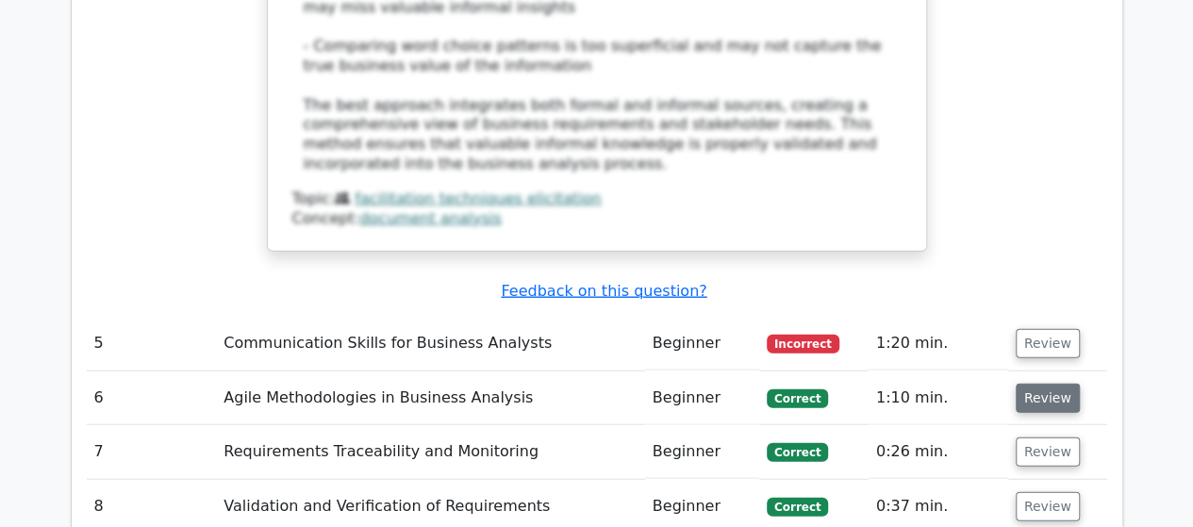
click at [1041, 384] on button "Review" at bounding box center [1048, 398] width 64 height 29
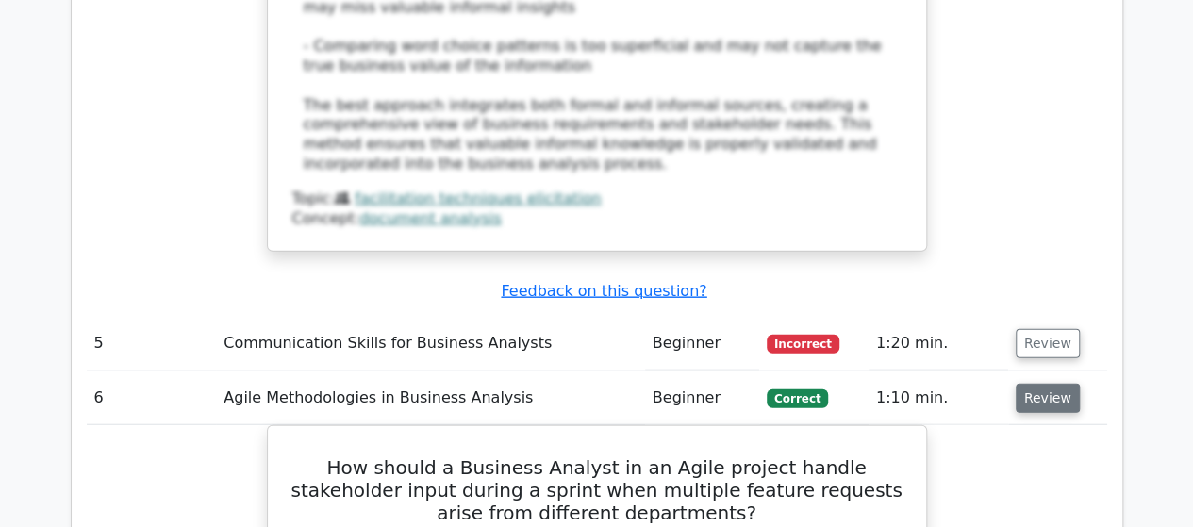
click at [1041, 384] on button "Review" at bounding box center [1048, 398] width 64 height 29
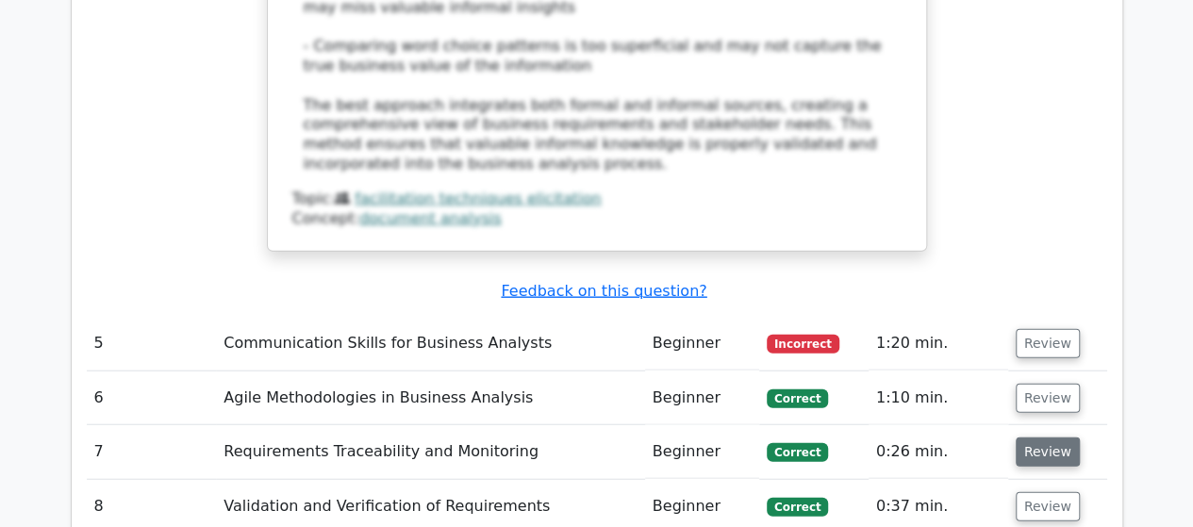
click at [1037, 438] on button "Review" at bounding box center [1048, 452] width 64 height 29
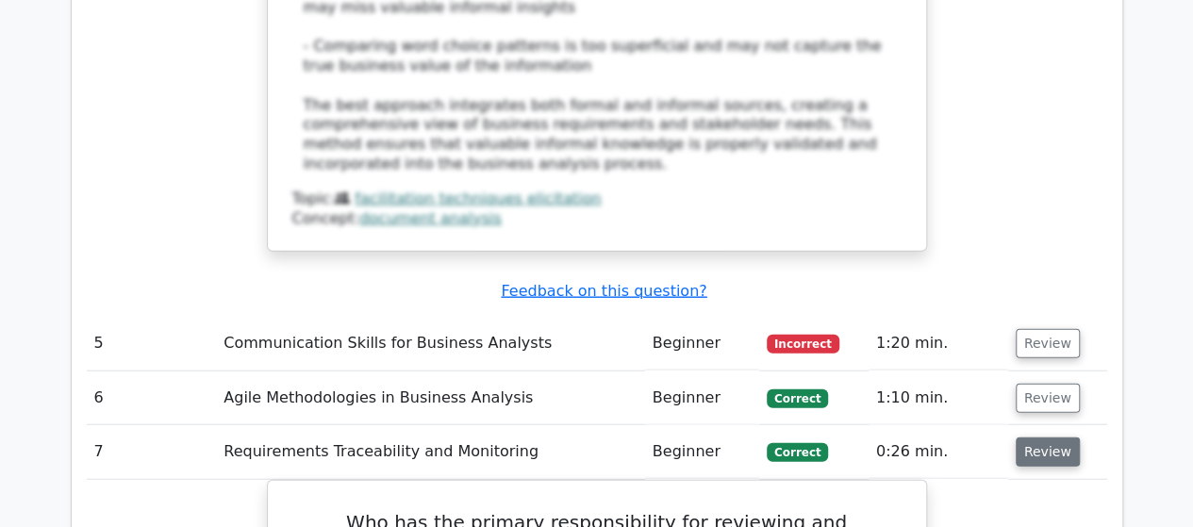
click at [1037, 438] on button "Review" at bounding box center [1048, 452] width 64 height 29
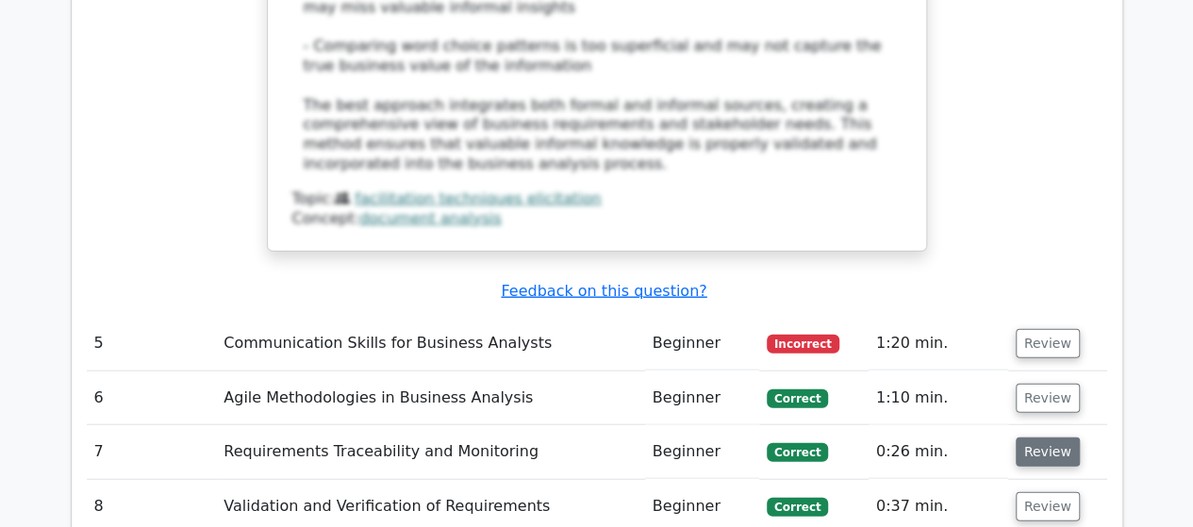
click at [1037, 438] on button "Review" at bounding box center [1048, 452] width 64 height 29
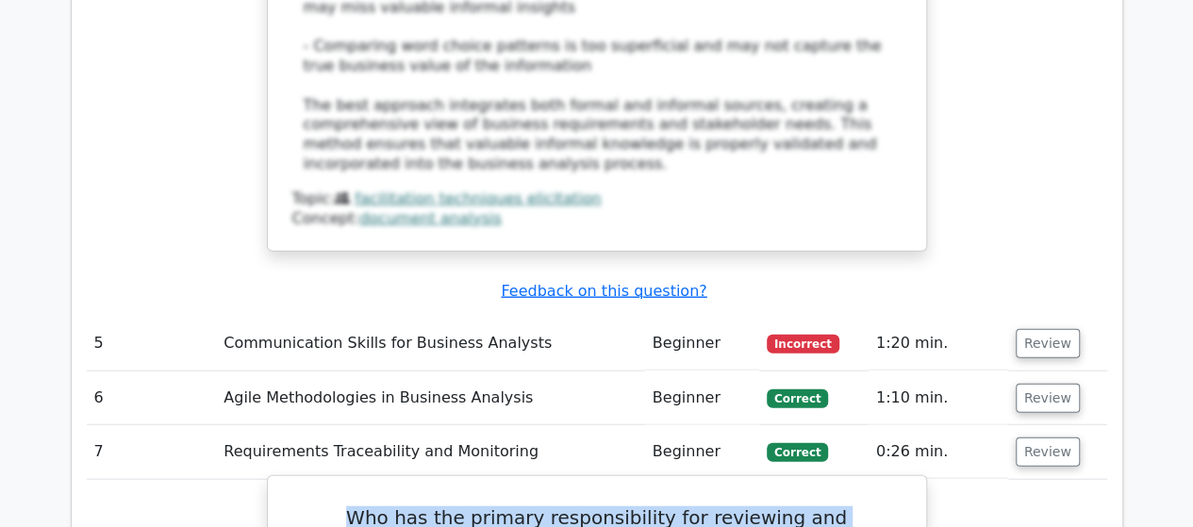
drag, startPoint x: 296, startPoint y: 243, endPoint x: 895, endPoint y: 267, distance: 599.4
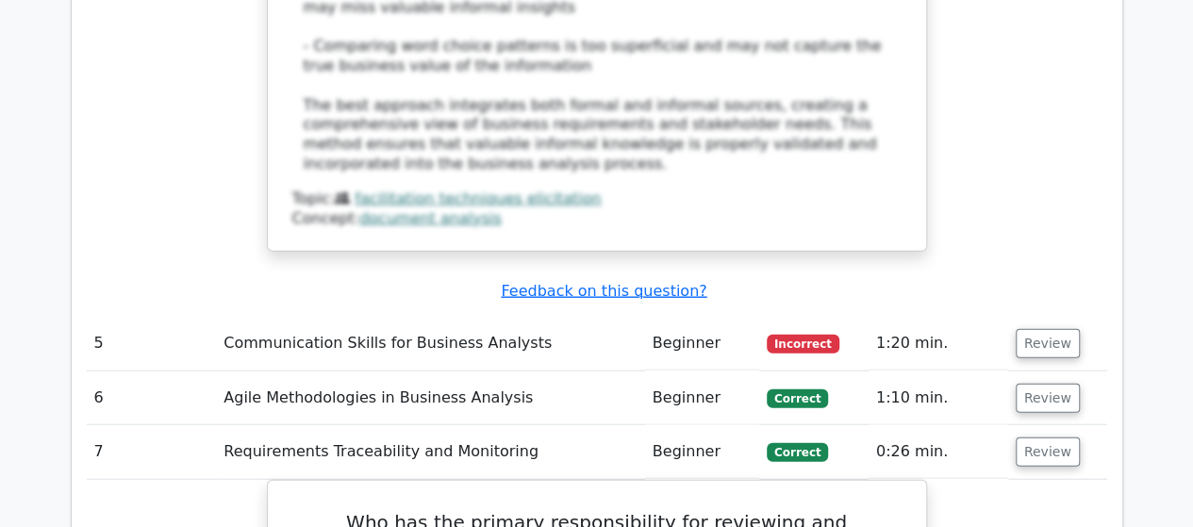
click at [1035, 438] on button "Review" at bounding box center [1048, 452] width 64 height 29
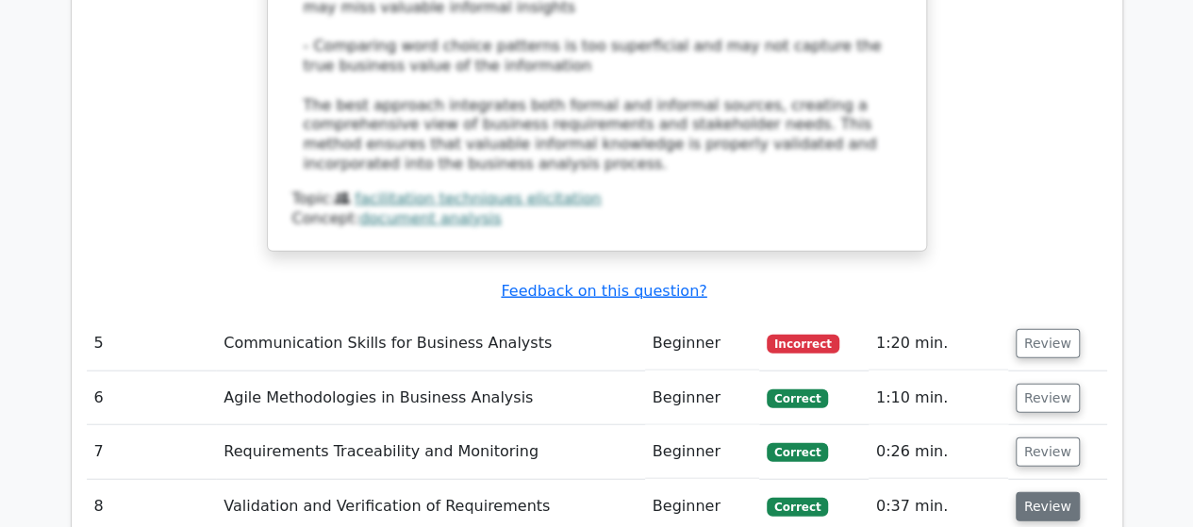
click at [1037, 492] on button "Review" at bounding box center [1048, 506] width 64 height 29
drag, startPoint x: 728, startPoint y: 315, endPoint x: 226, endPoint y: 276, distance: 503.3
click at [1032, 492] on button "Review" at bounding box center [1048, 506] width 64 height 29
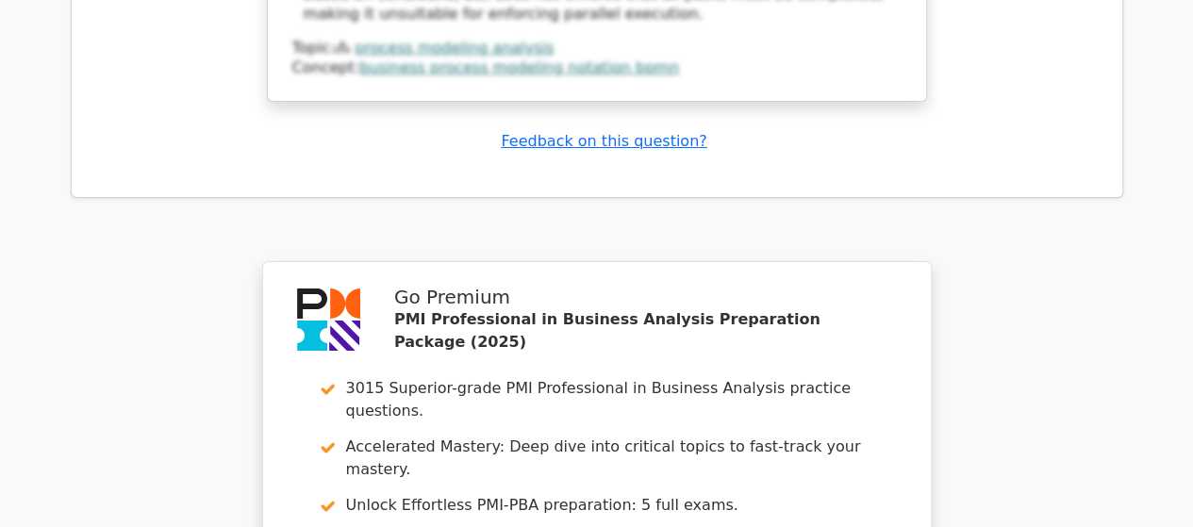
scroll to position [7006, 0]
